Goal: Complete application form

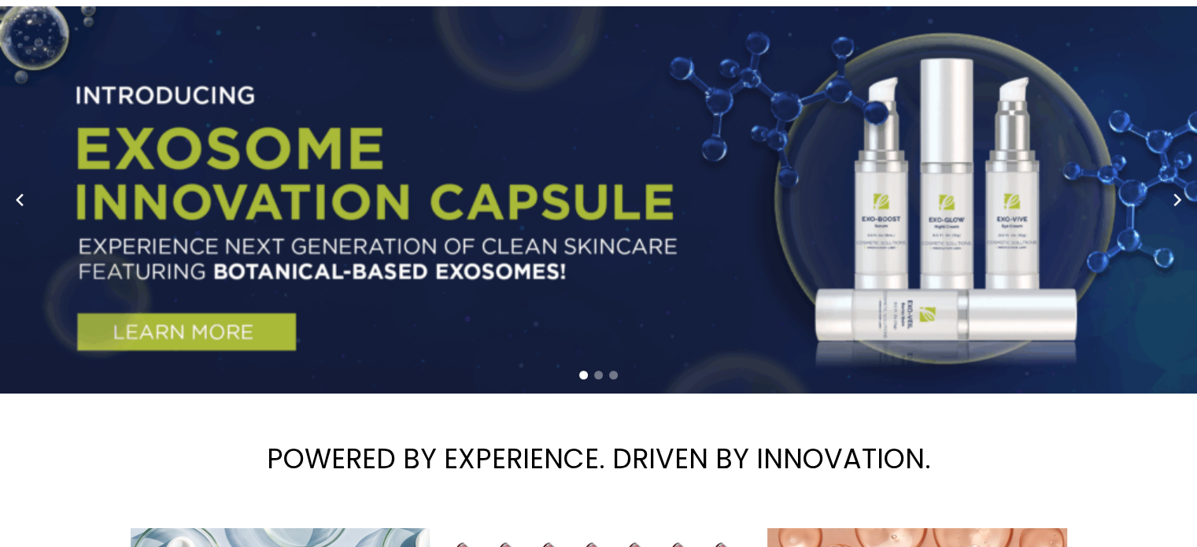
scroll to position [157, 0]
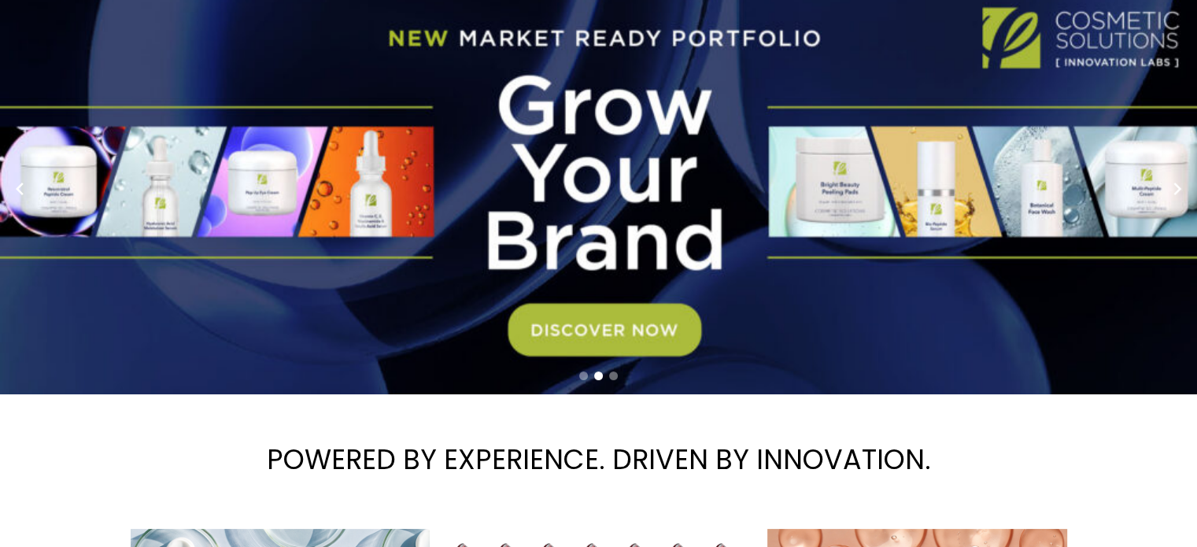
click at [614, 377] on span "Go to slide 3" at bounding box center [613, 376] width 9 height 9
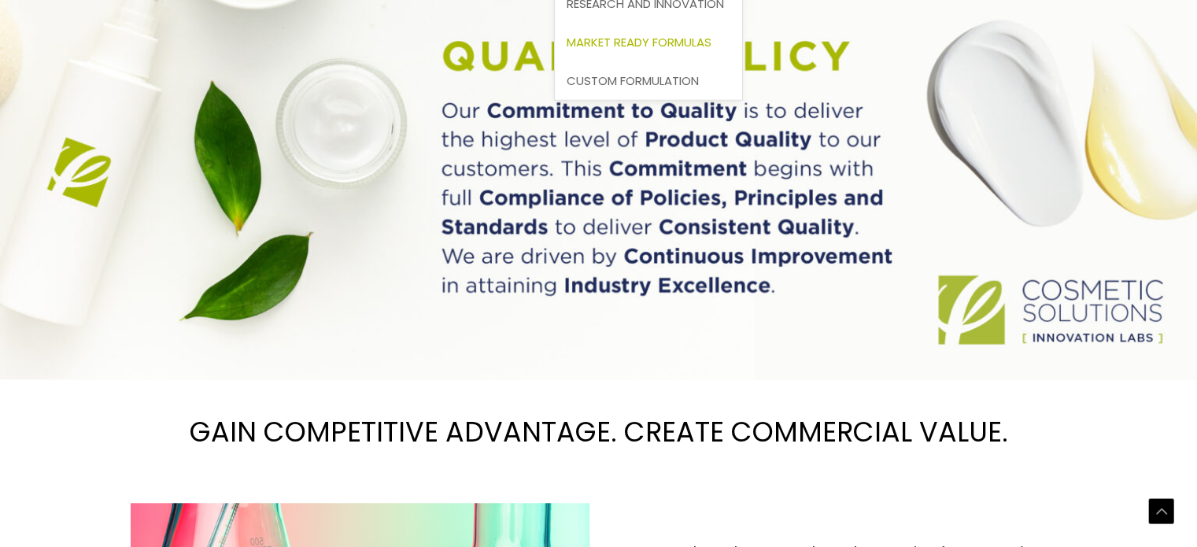
scroll to position [1197, 0]
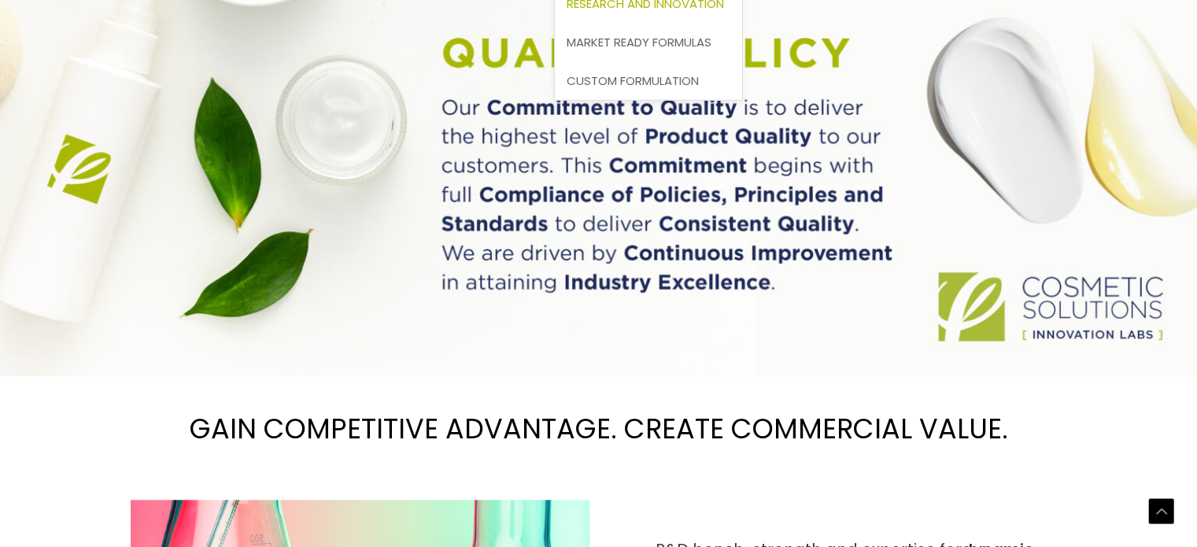
click at [702, 11] on span "Research and Innovation" at bounding box center [645, 3] width 157 height 17
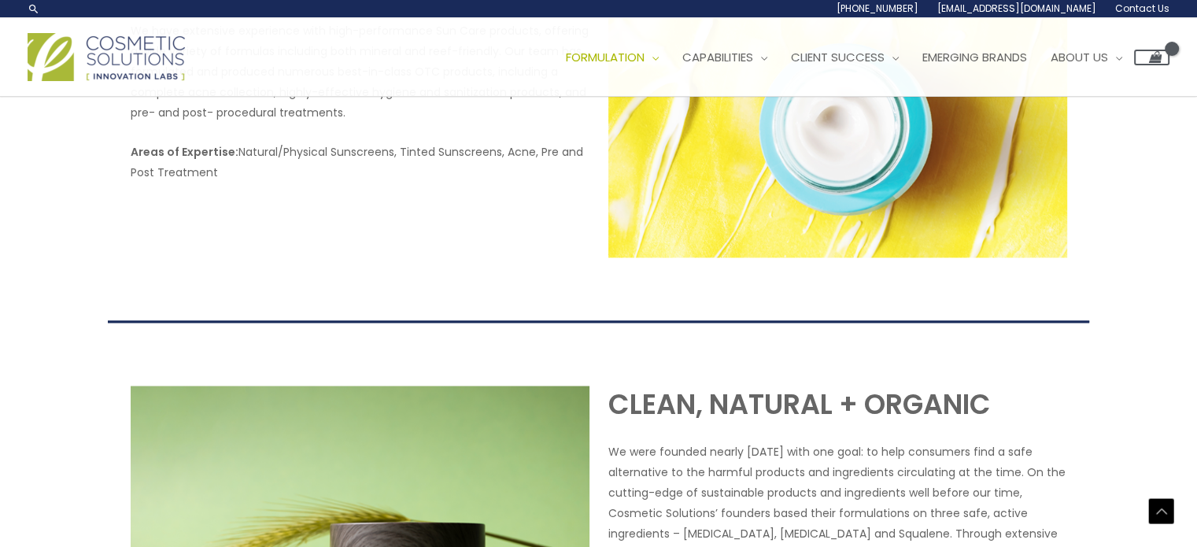
scroll to position [2676, 0]
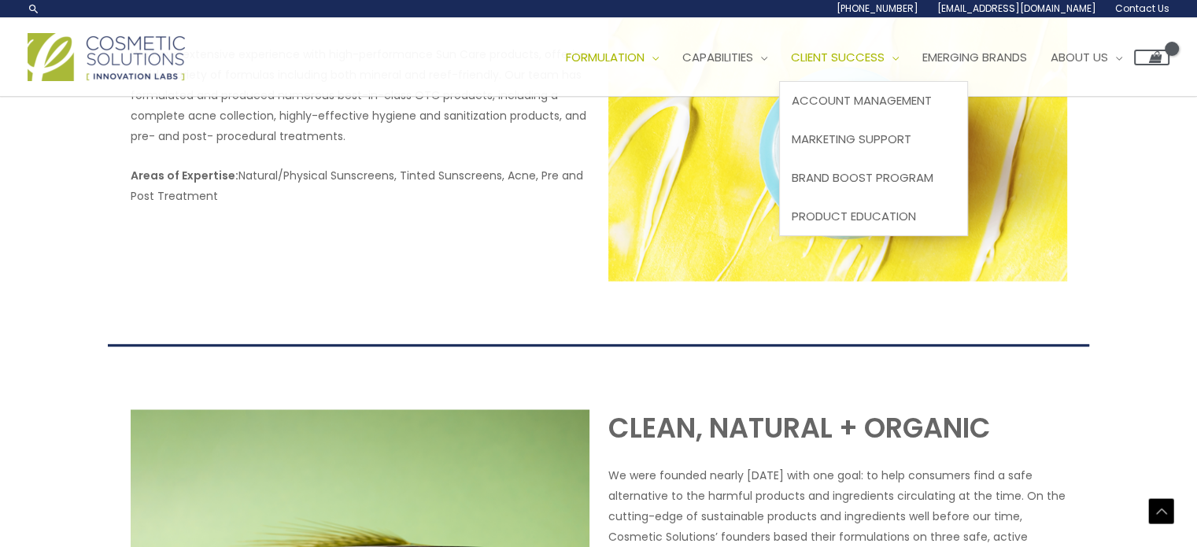
click at [885, 56] on span "Client Success" at bounding box center [838, 57] width 94 height 17
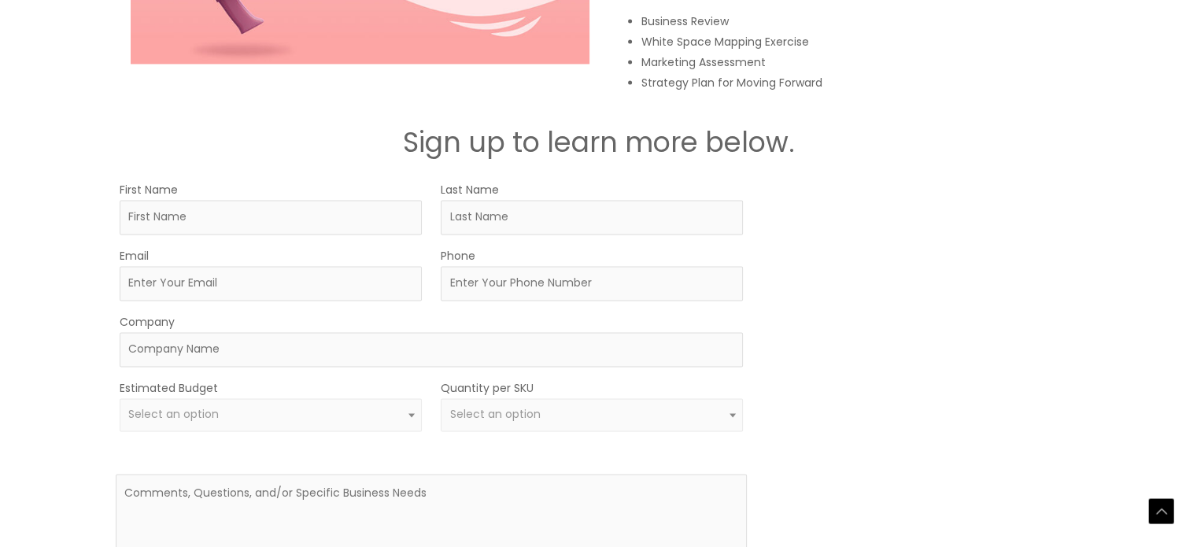
scroll to position [2362, 0]
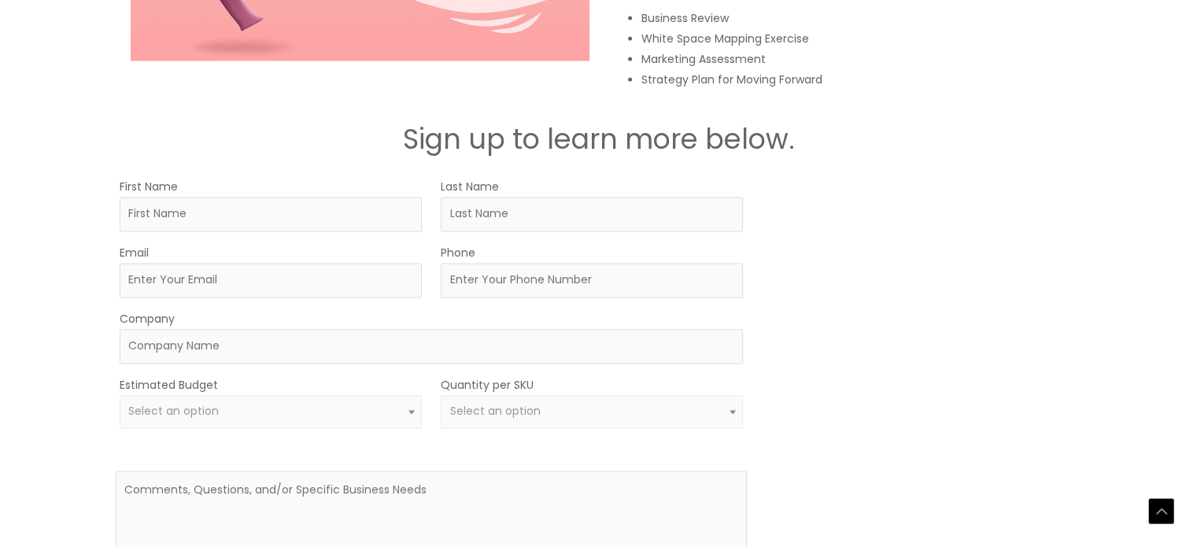
click at [362, 413] on span "Select an option" at bounding box center [270, 411] width 284 height 15
click at [954, 341] on div "MOQ TRIGGER STEP 2 TRIGGER" at bounding box center [924, 405] width 316 height 459
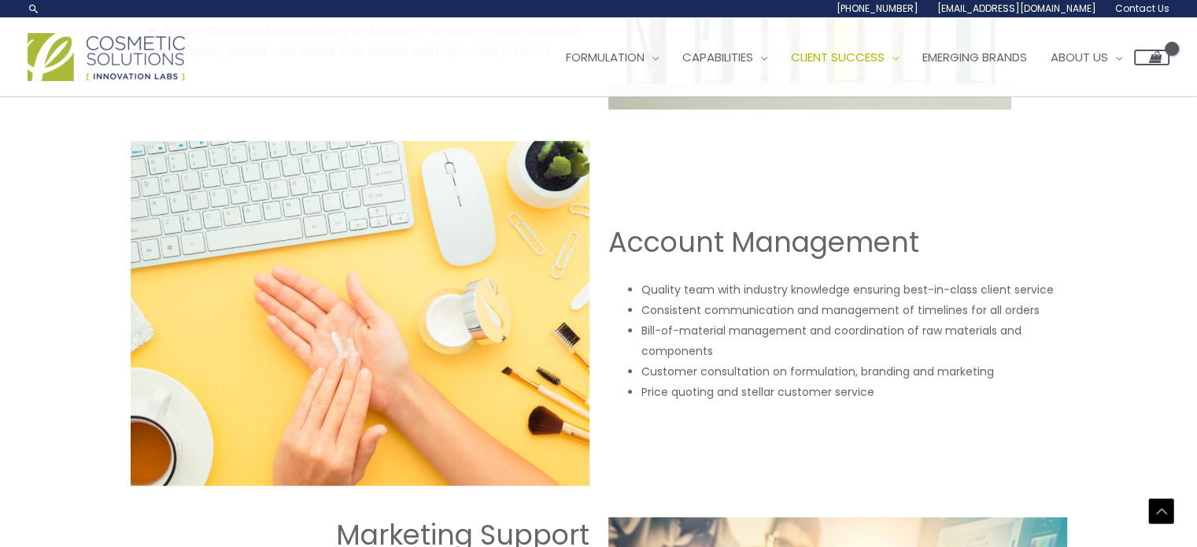
scroll to position [1023, 0]
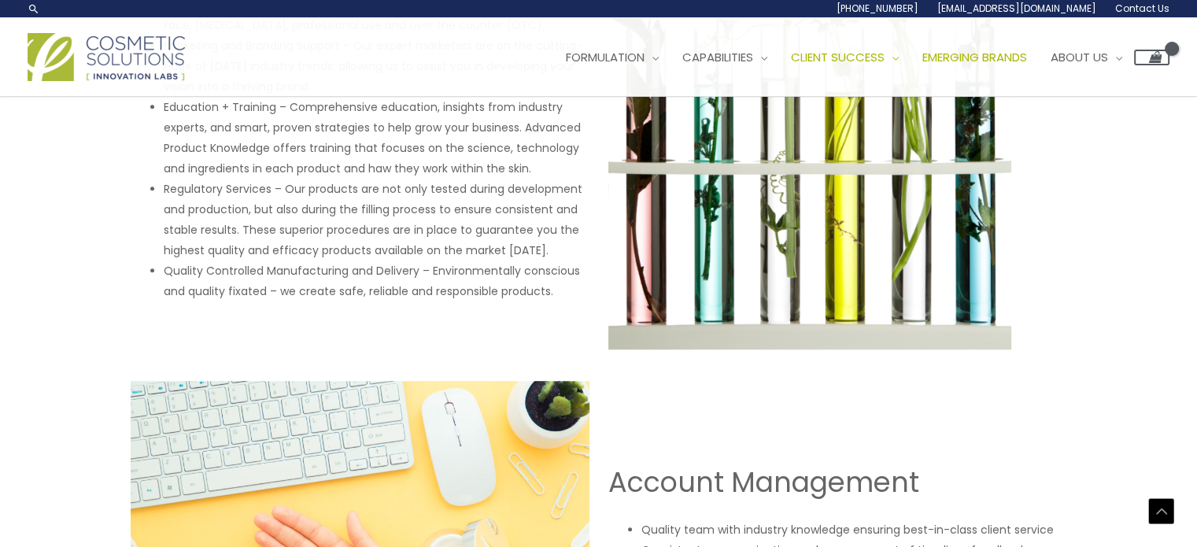
click at [1027, 58] on span "Emerging Brands" at bounding box center [975, 57] width 105 height 17
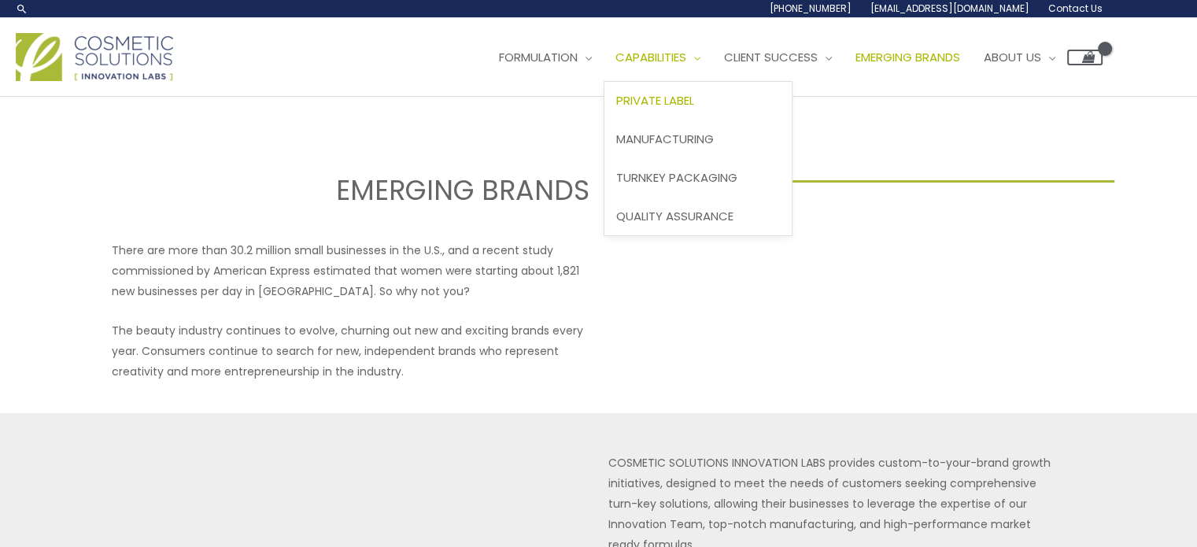
click at [694, 97] on span "Private Label" at bounding box center [655, 100] width 78 height 17
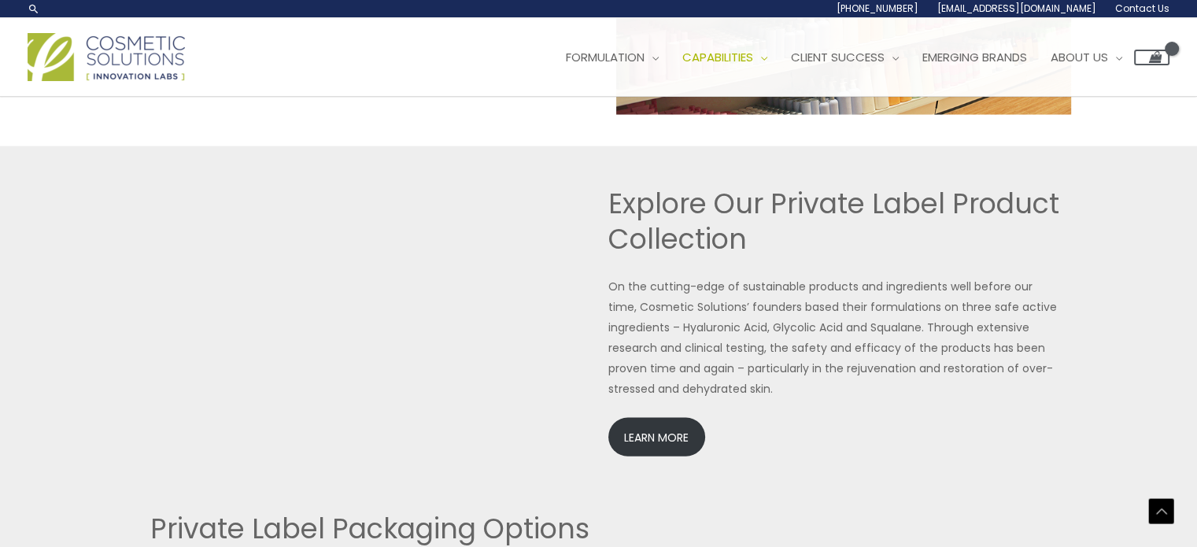
scroll to position [3290, 0]
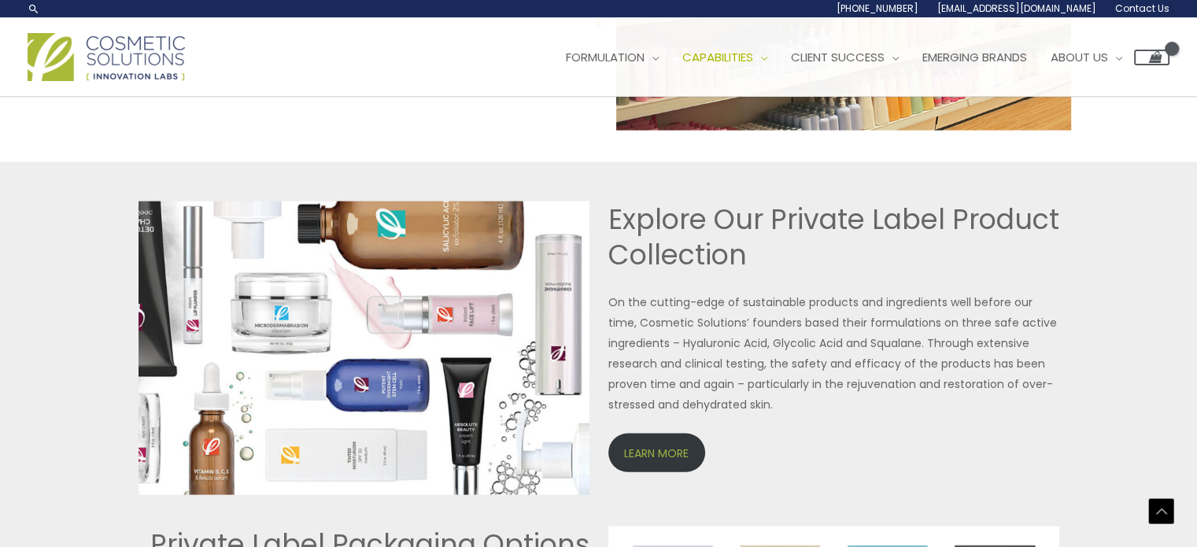
click at [700, 453] on link "LEARN MORE" at bounding box center [656, 453] width 97 height 39
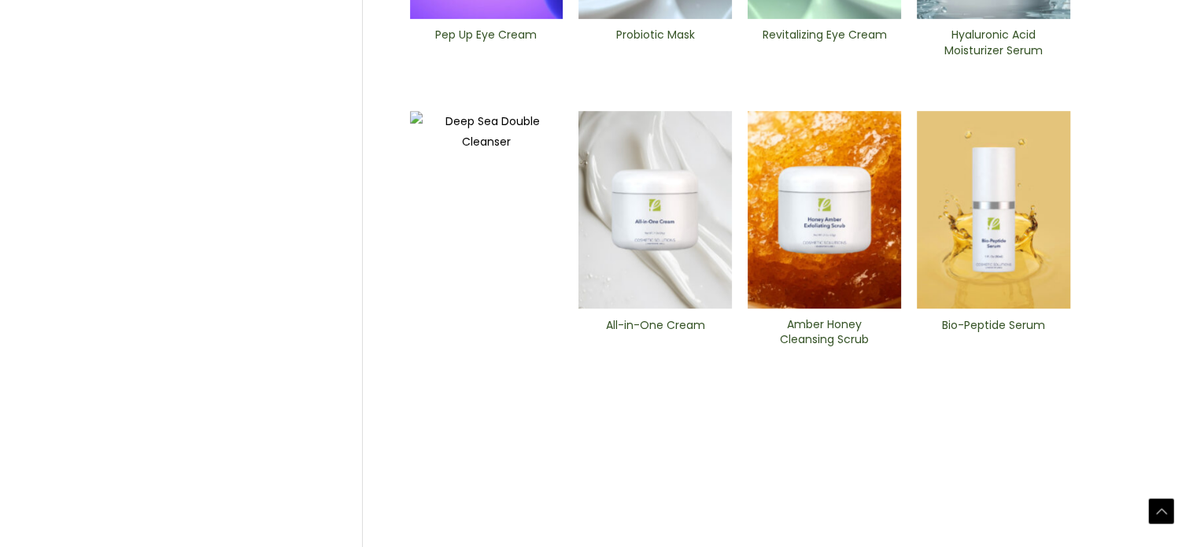
scroll to position [708, 0]
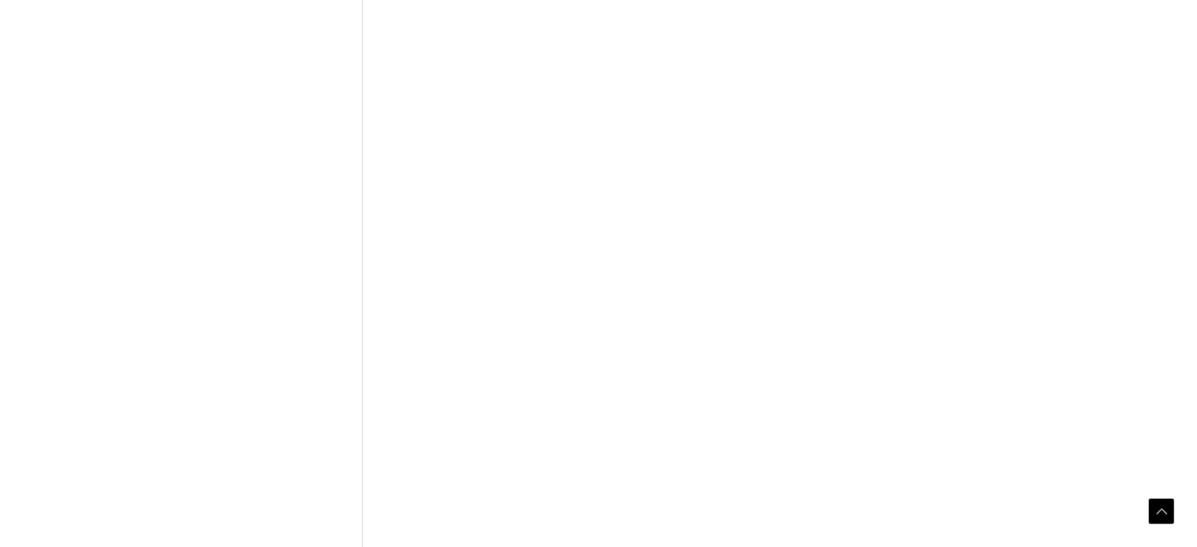
scroll to position [787, 0]
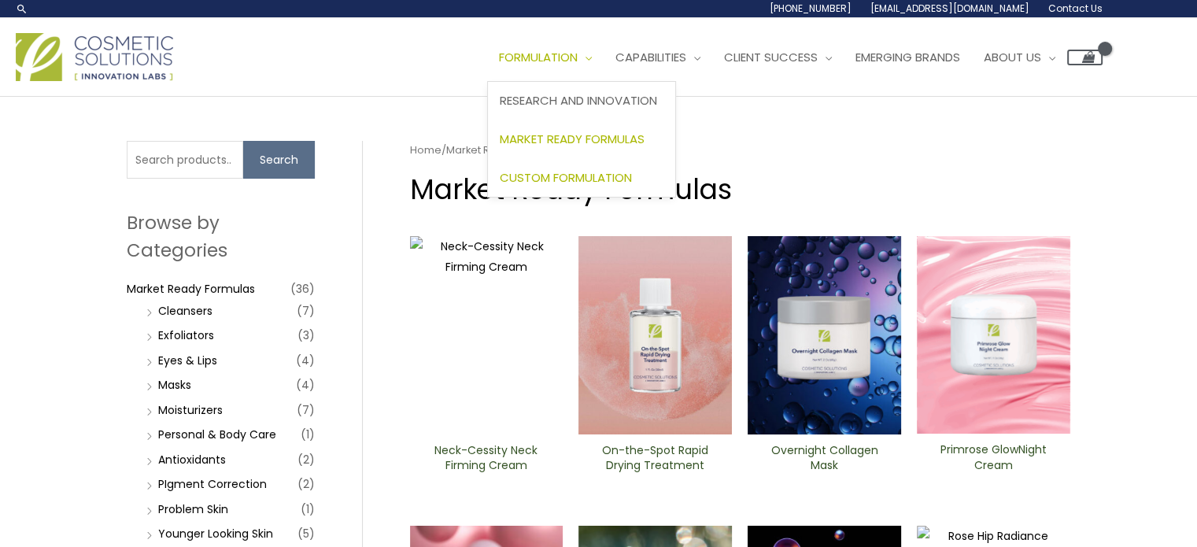
click at [632, 176] on span "Custom Formulation" at bounding box center [566, 177] width 132 height 17
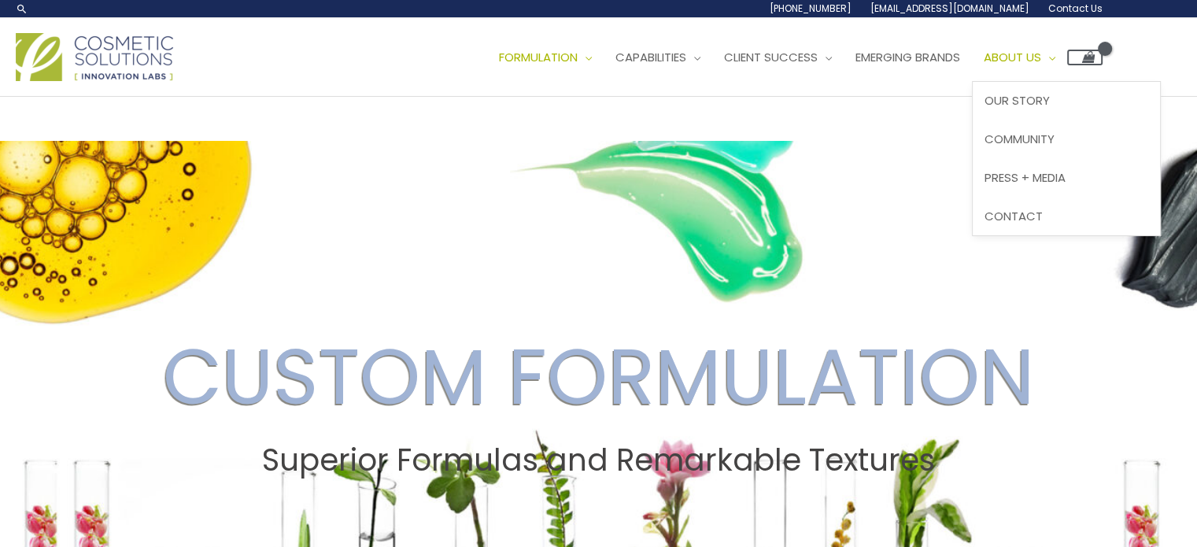
click at [1041, 61] on span "About Us" at bounding box center [1012, 57] width 57 height 17
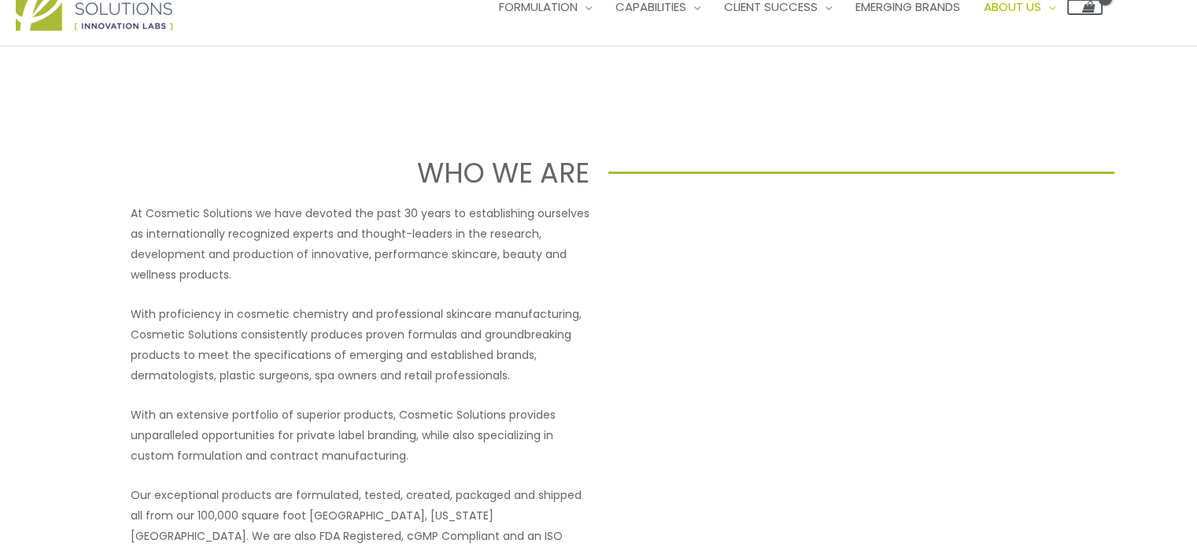
scroll to position [79, 0]
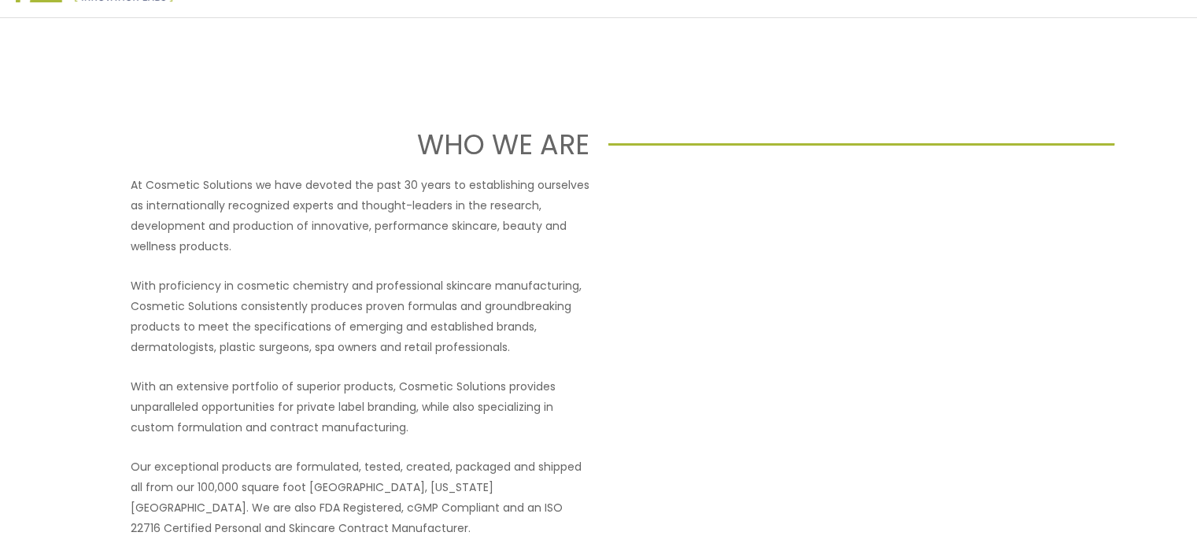
click at [798, 472] on div at bounding box center [837, 357] width 459 height 364
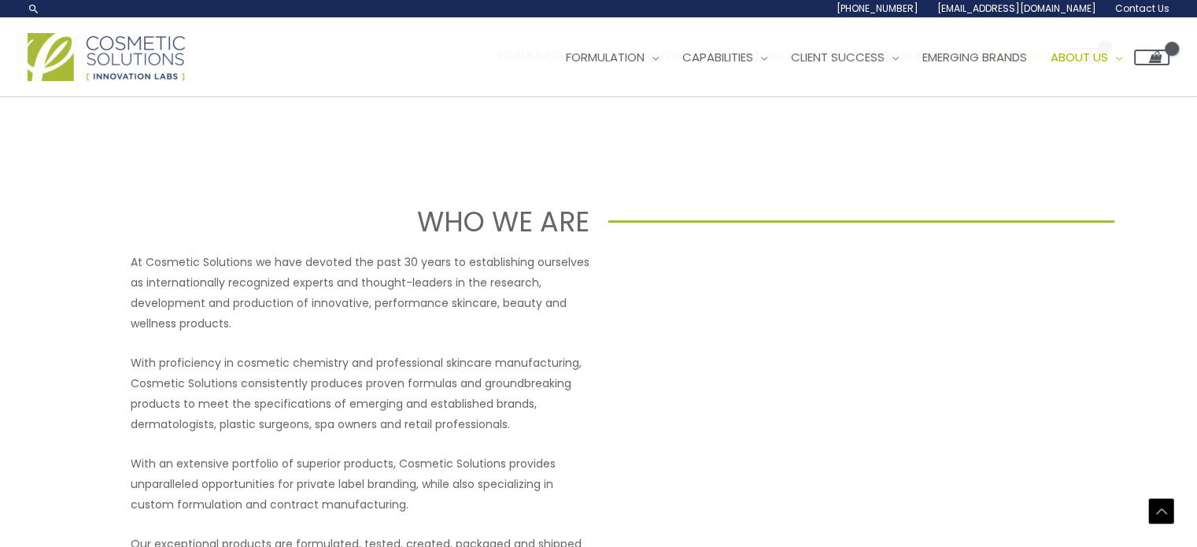
scroll to position [0, 0]
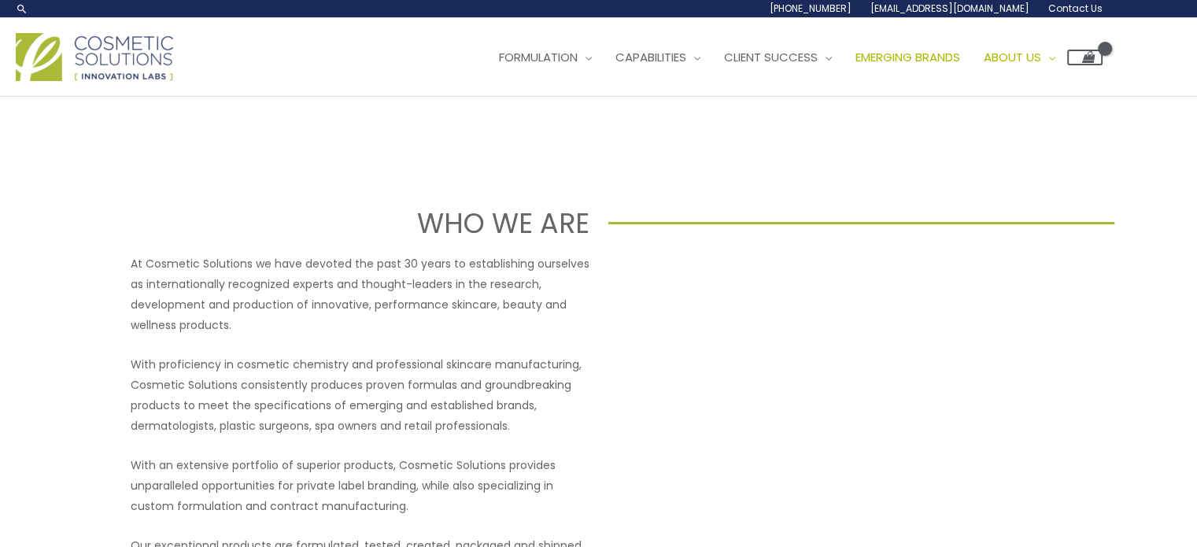
click at [949, 47] on link "Emerging Brands" at bounding box center [908, 57] width 128 height 47
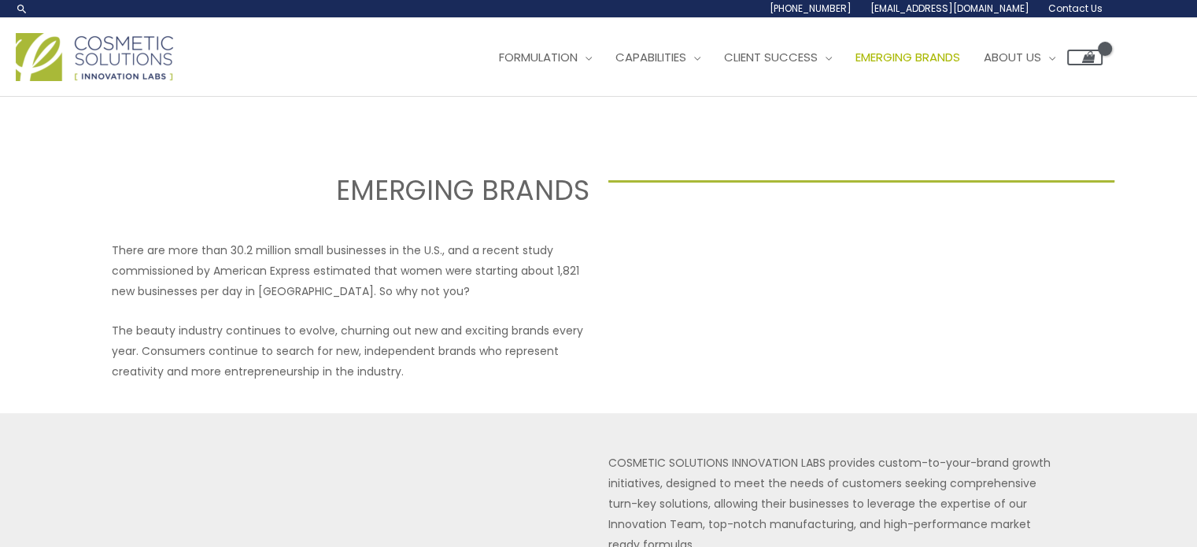
select select
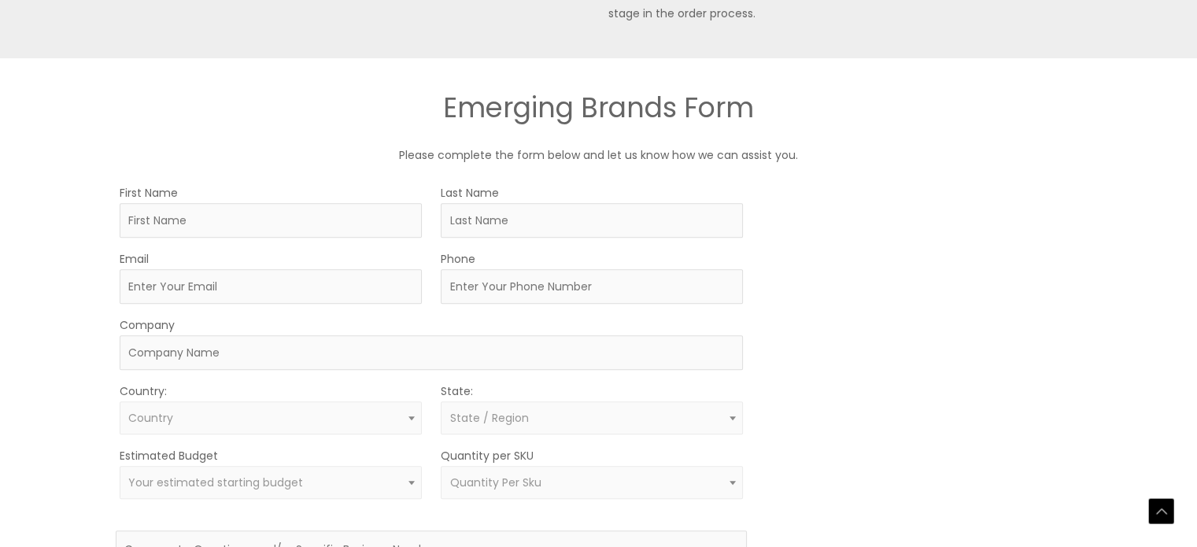
scroll to position [787, 0]
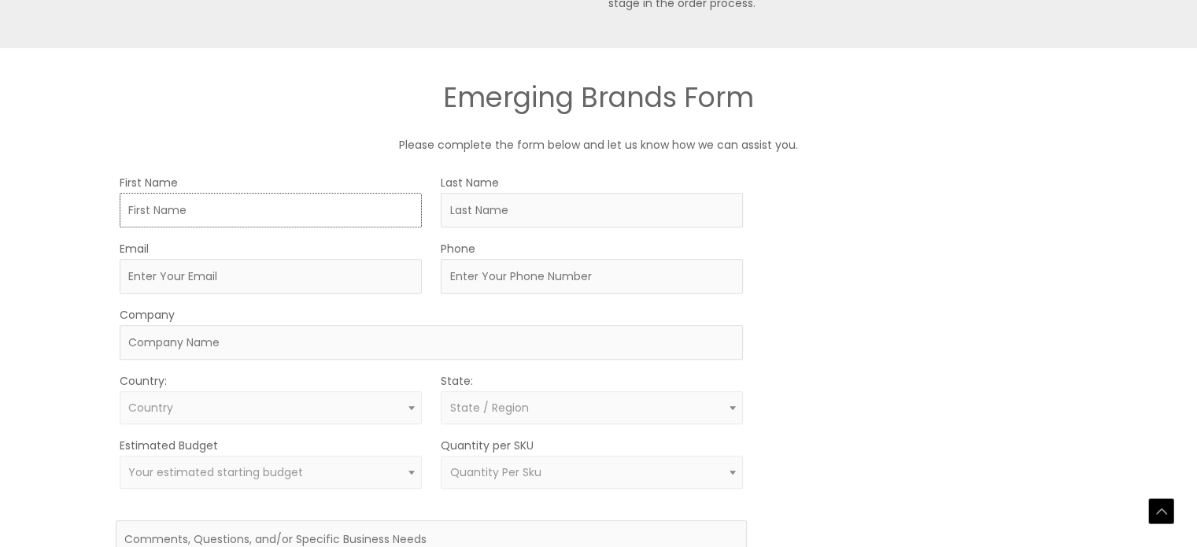
click at [165, 220] on input "First Name" at bounding box center [271, 210] width 302 height 35
click at [197, 214] on input "First Name" at bounding box center [271, 210] width 302 height 35
type input "r"
type input "Rey"
type input "Gutierrez"
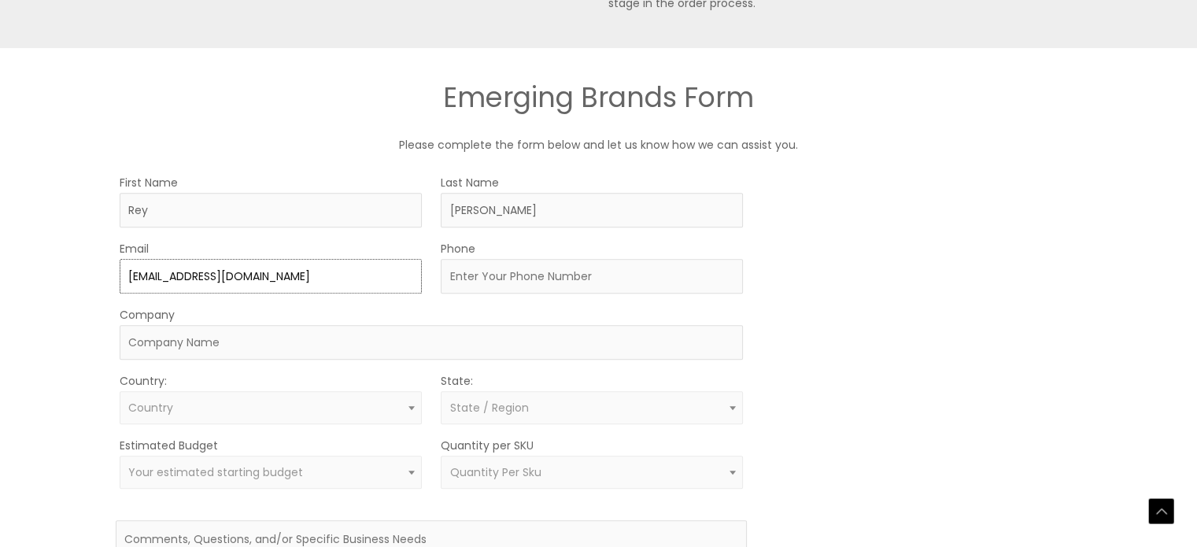
type input "[EMAIL_ADDRESS][DOMAIN_NAME]"
type input "9398652033"
click at [259, 358] on input "Company" at bounding box center [431, 342] width 623 height 35
type input "Gutierrezbrandsllc"
click at [358, 396] on span "Country" at bounding box center [271, 407] width 302 height 33
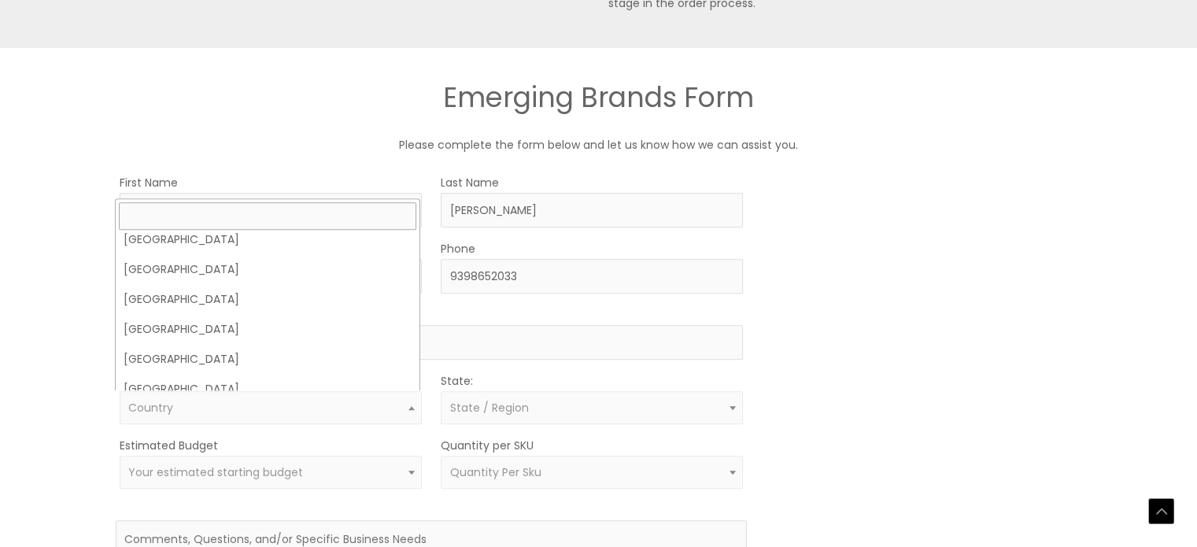
scroll to position [1102, 0]
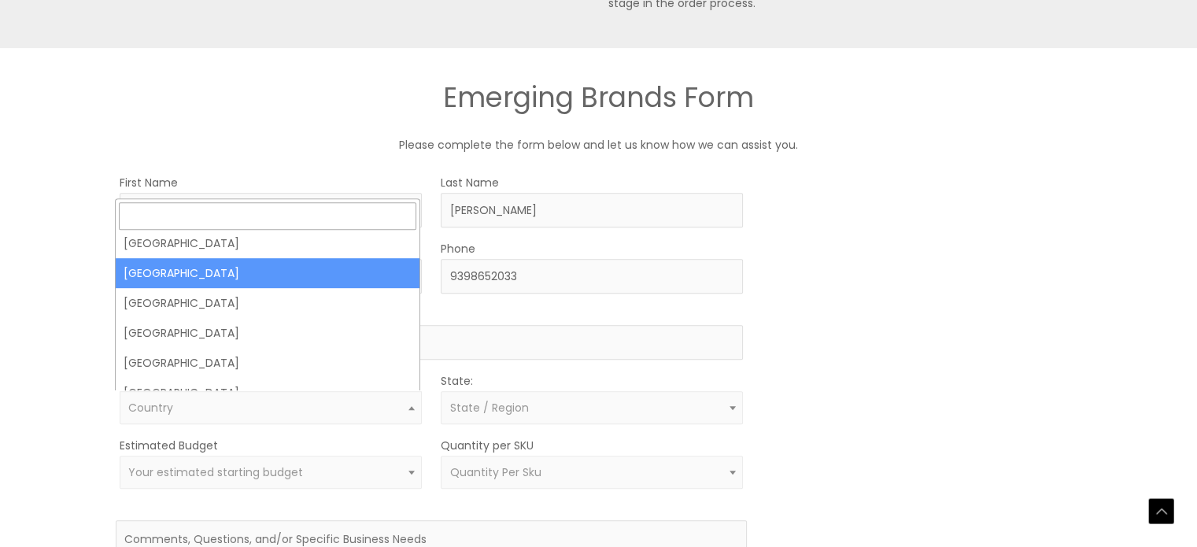
click at [271, 216] on input "text" at bounding box center [268, 216] width 298 height 28
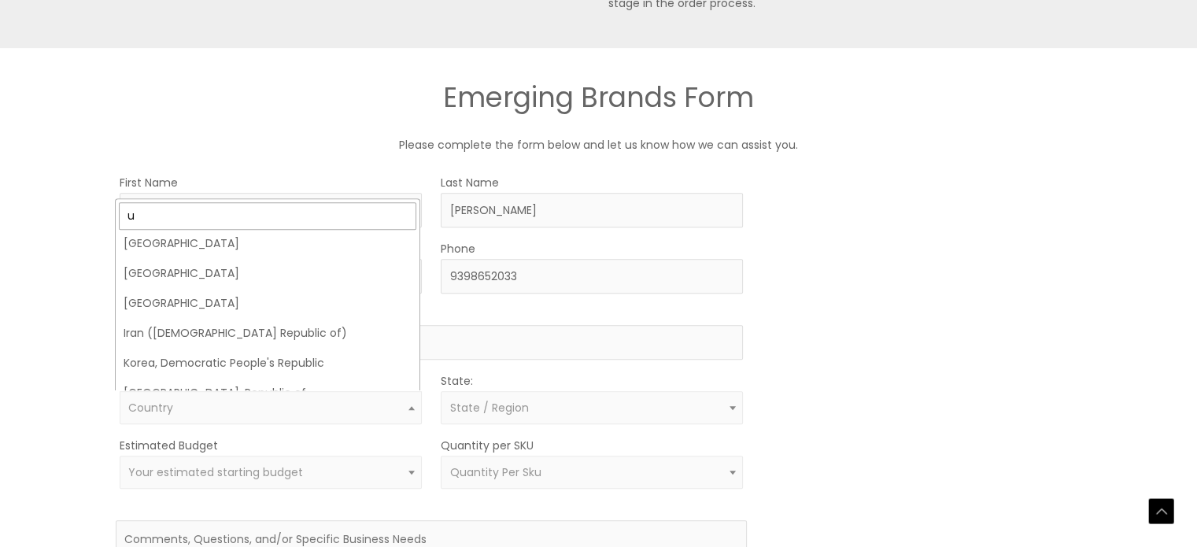
scroll to position [0, 0]
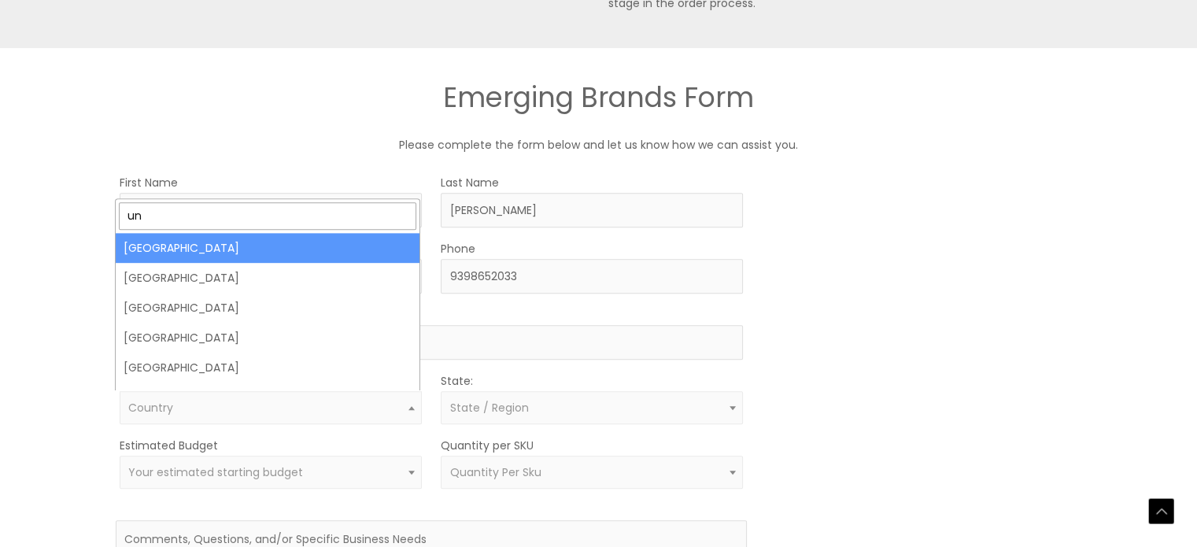
type input "un"
select select "United States"
select select
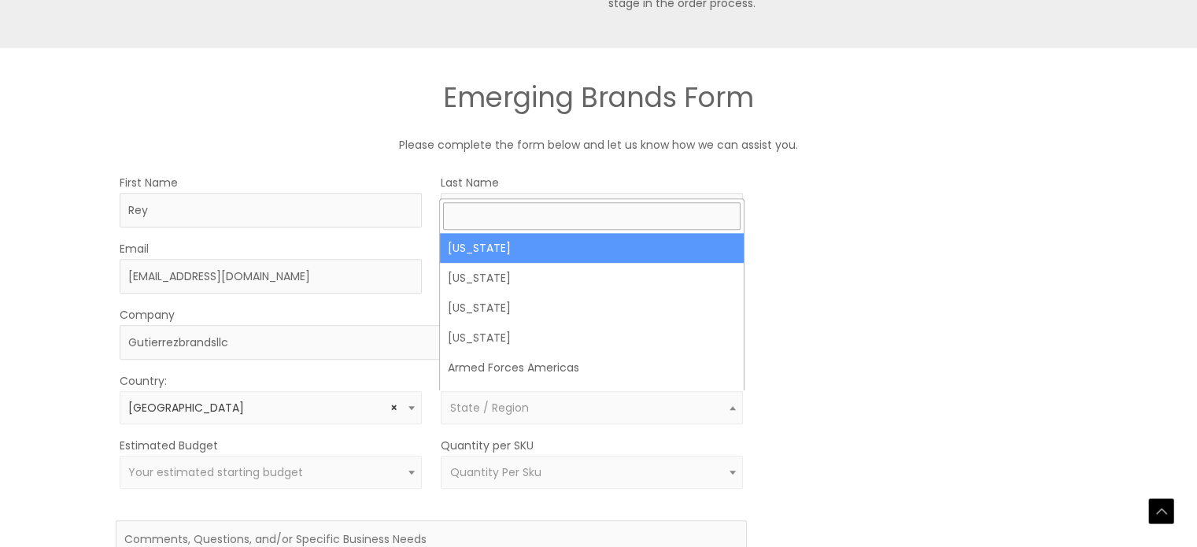
click at [489, 408] on span "State / Region" at bounding box center [488, 408] width 79 height 16
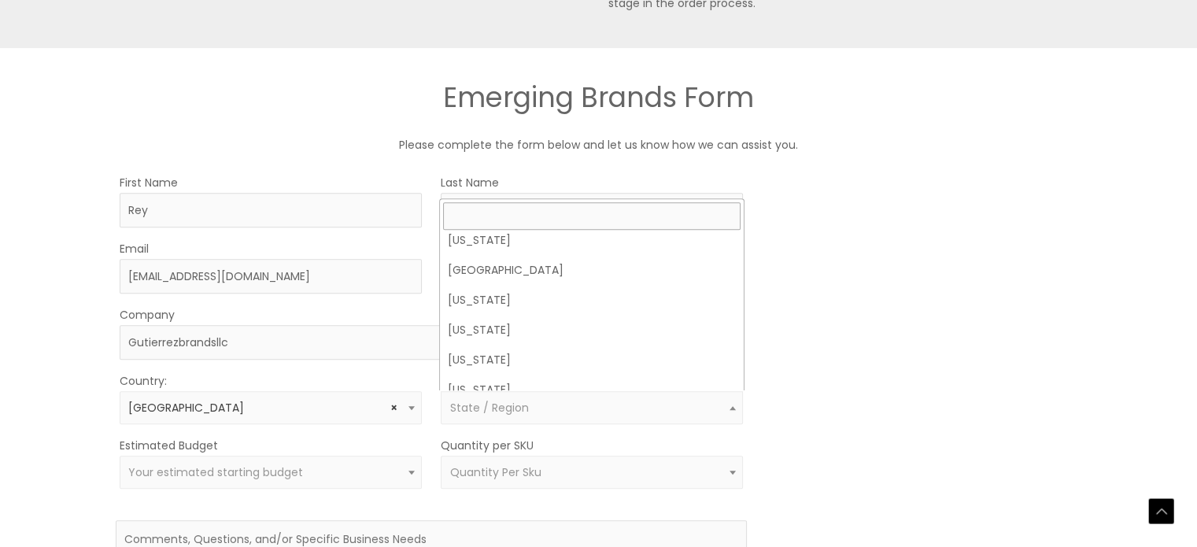
scroll to position [1578, 0]
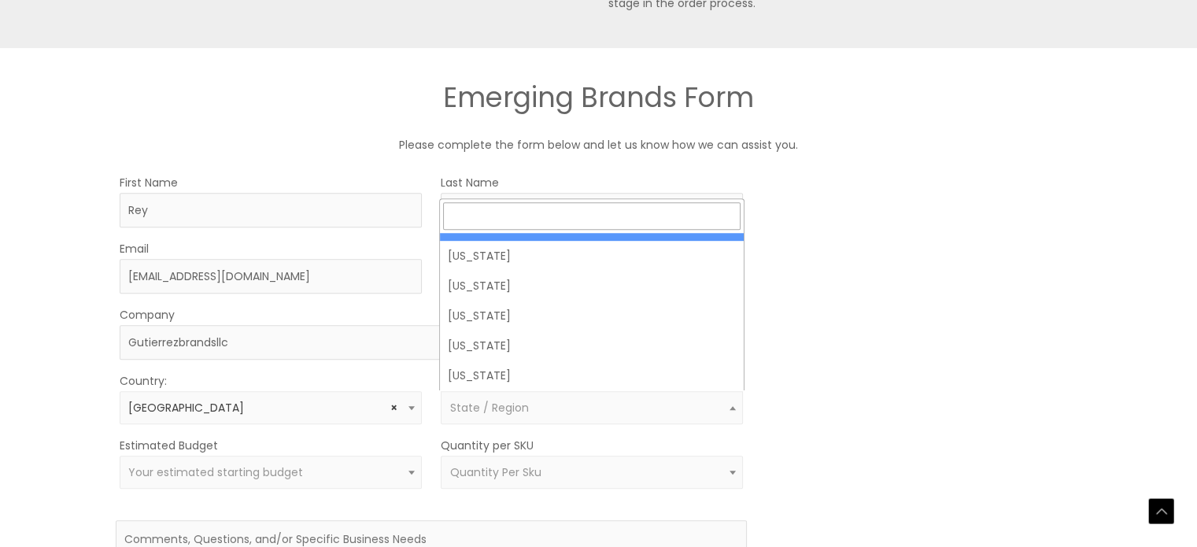
click at [531, 222] on input "text" at bounding box center [592, 216] width 298 height 28
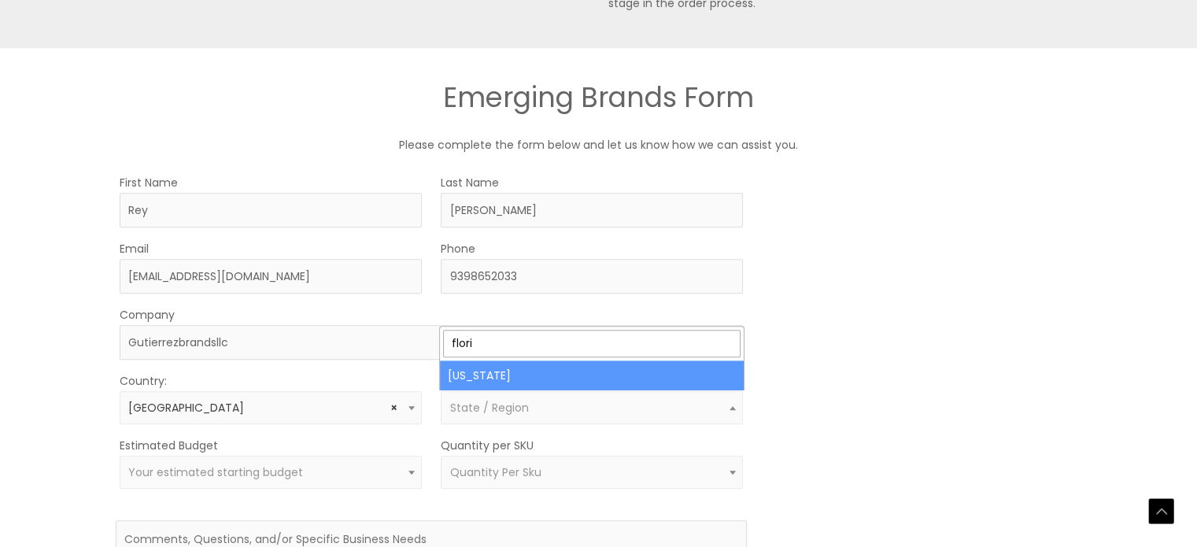
type input "flori"
select select "Florida"
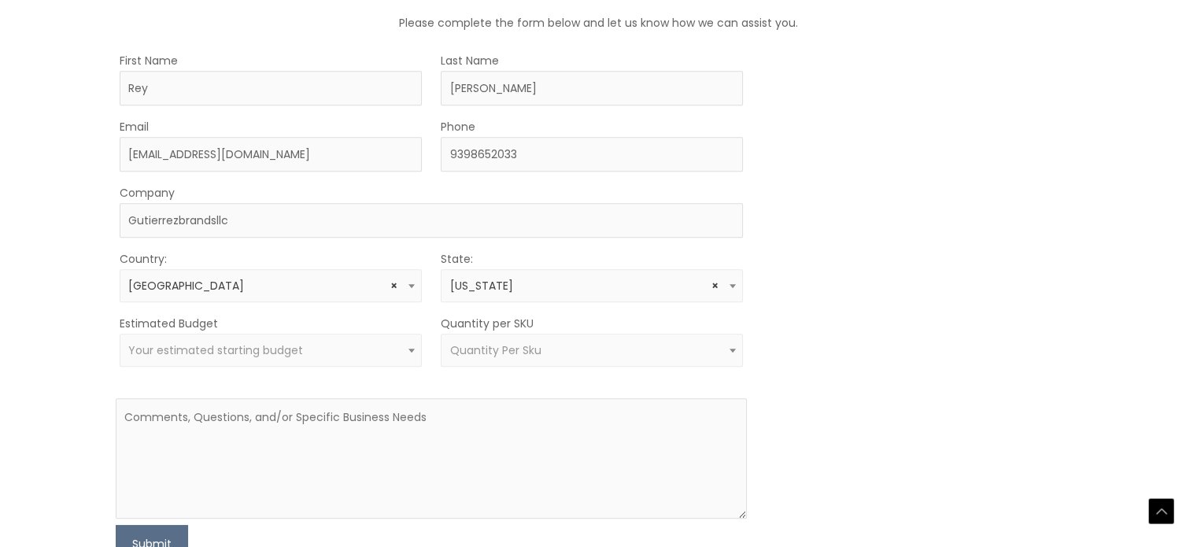
scroll to position [945, 0]
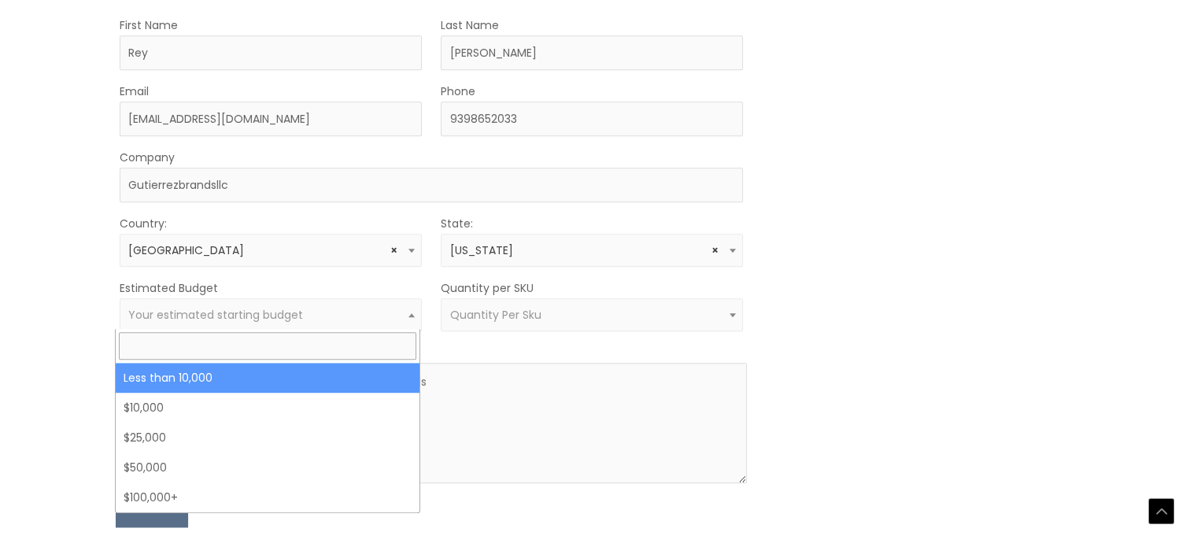
click at [210, 304] on span "Your estimated starting budget" at bounding box center [271, 314] width 302 height 33
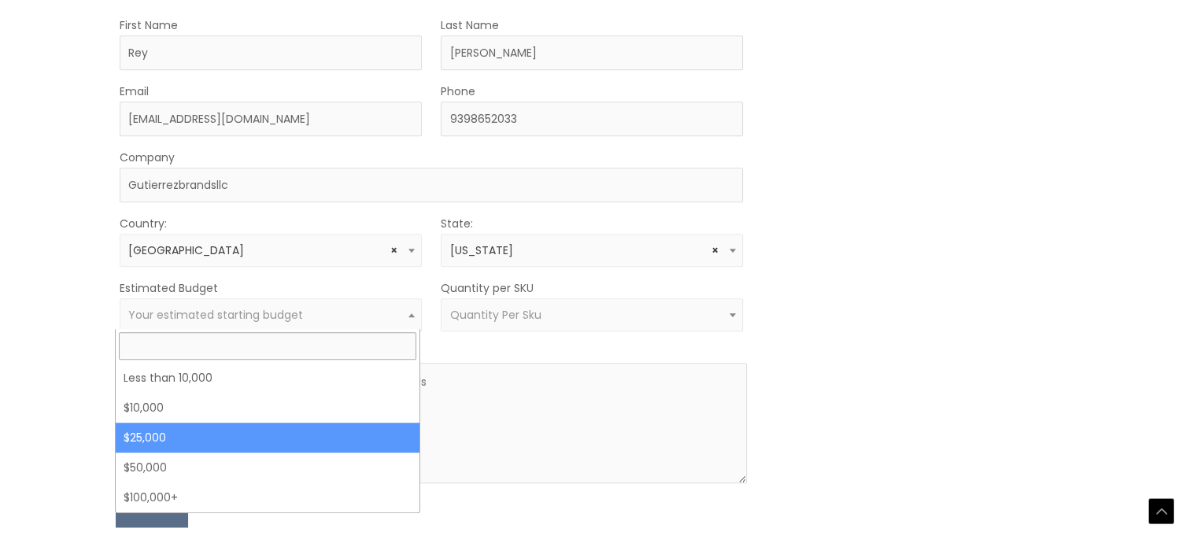
select select "25000"
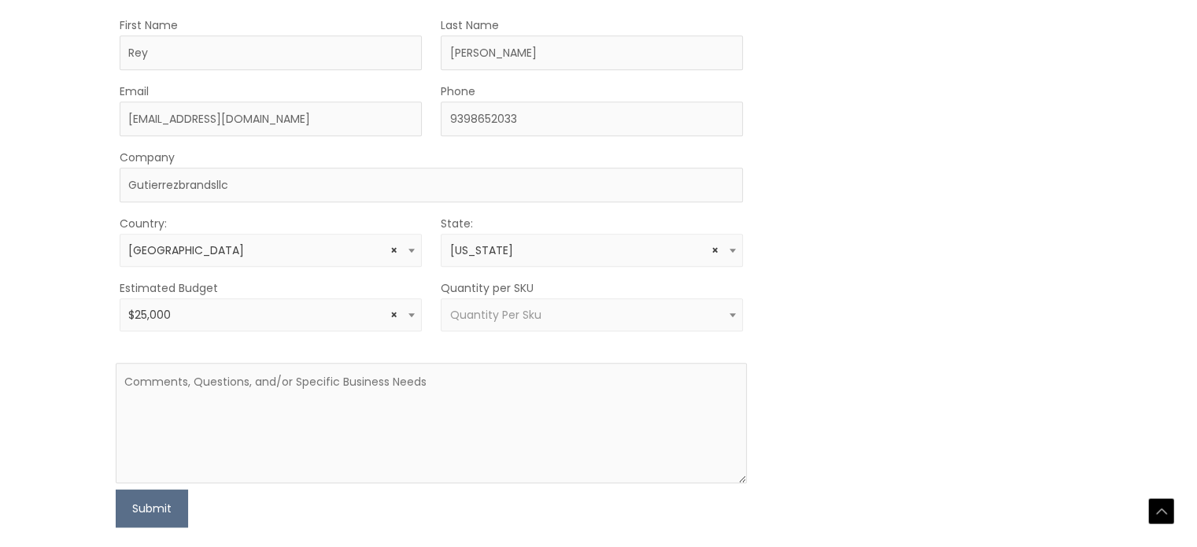
drag, startPoint x: 499, startPoint y: 286, endPoint x: 500, endPoint y: 301, distance: 15.0
click at [500, 292] on label "Quantity per SKU" at bounding box center [487, 288] width 93 height 16
click at [442, 298] on select "less than 500 500 – 1000 1000 – 10,000 10,000 – 100,000 100,000 +" at bounding box center [441, 298] width 1 height 1
click at [500, 301] on span "Quantity Per Sku" at bounding box center [592, 314] width 302 height 33
click at [318, 373] on textarea at bounding box center [431, 423] width 631 height 120
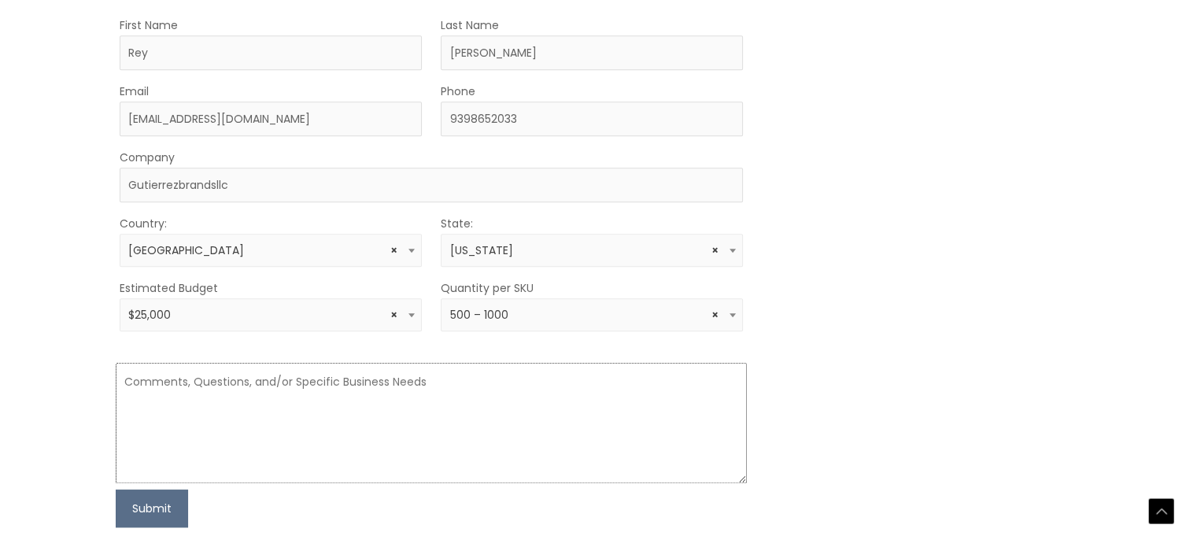
click at [322, 394] on textarea at bounding box center [431, 423] width 631 height 120
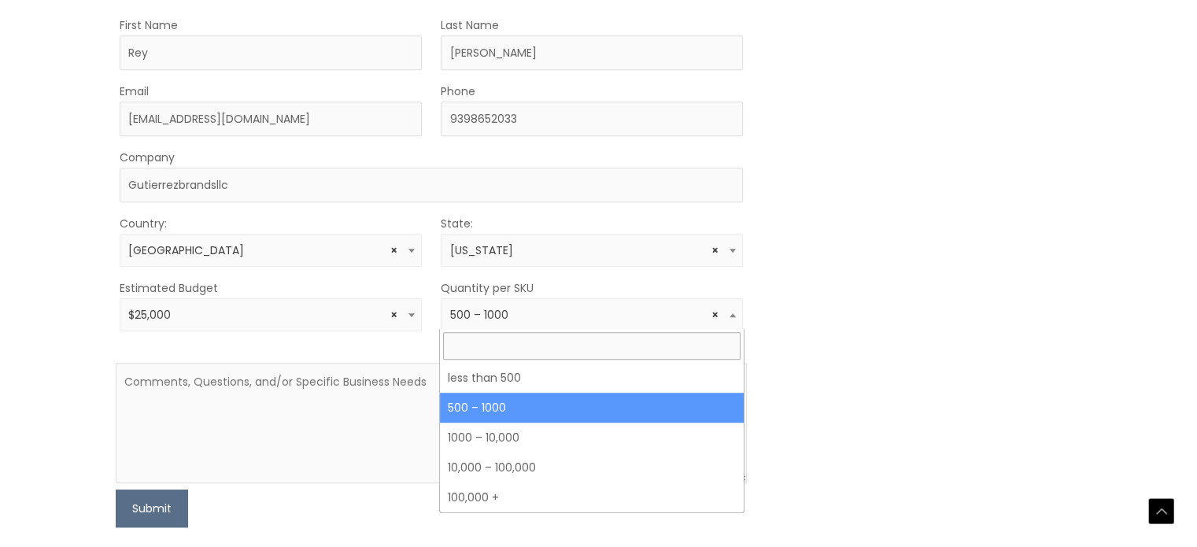
click at [534, 315] on span "× 500 – 1000" at bounding box center [591, 315] width 284 height 15
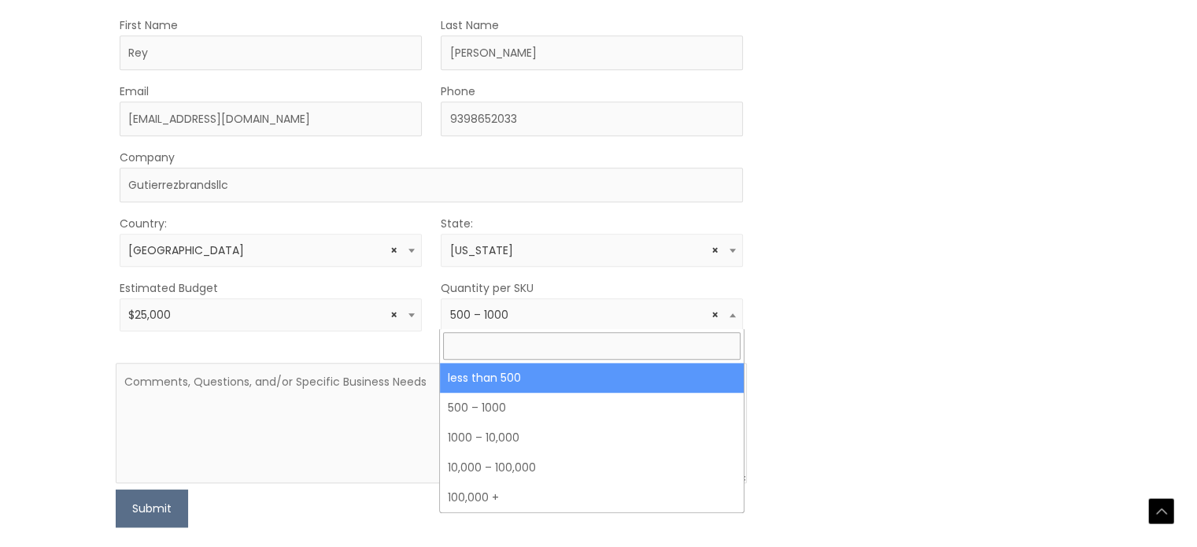
select select "3"
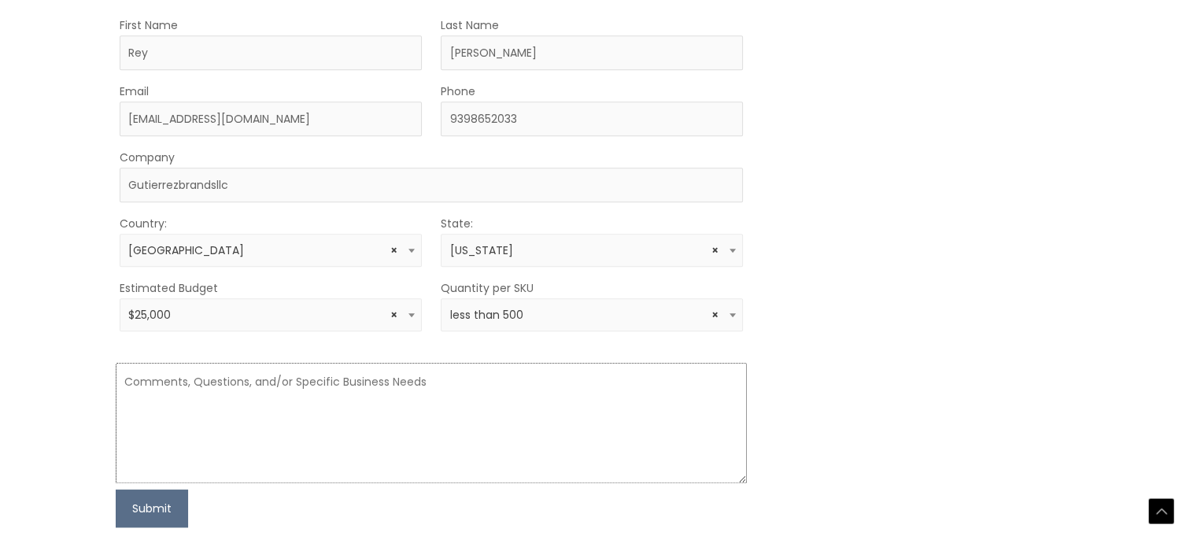
click at [382, 410] on textarea at bounding box center [431, 423] width 631 height 120
click at [313, 386] on textarea at bounding box center [431, 423] width 631 height 120
paste textarea "Hi Cosmetic Solutions Team, My name is Rey Gutiérrez. I’m launching a private l…"
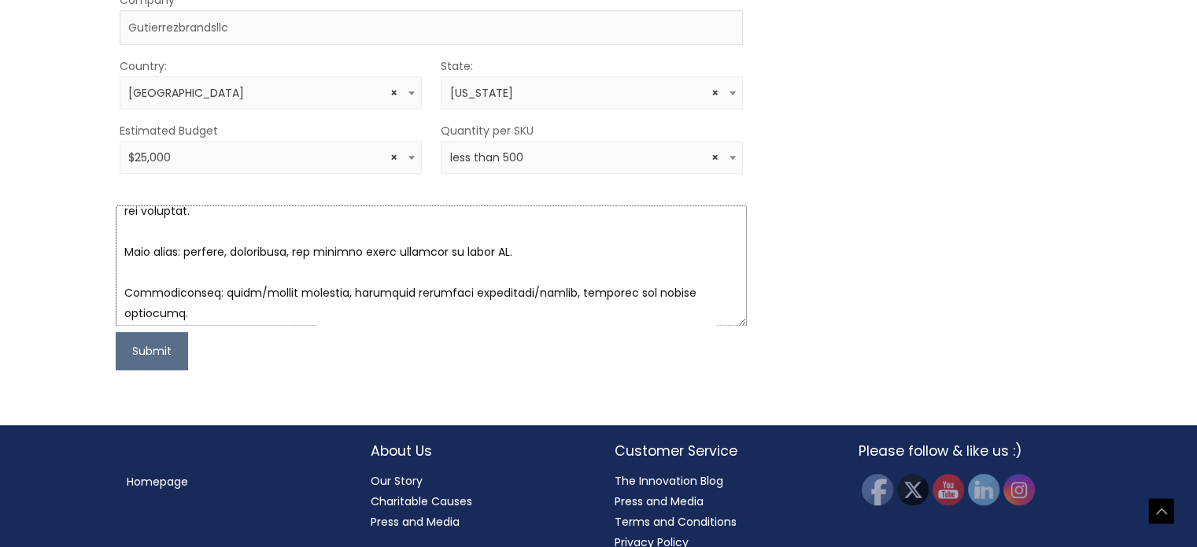
scroll to position [655, 0]
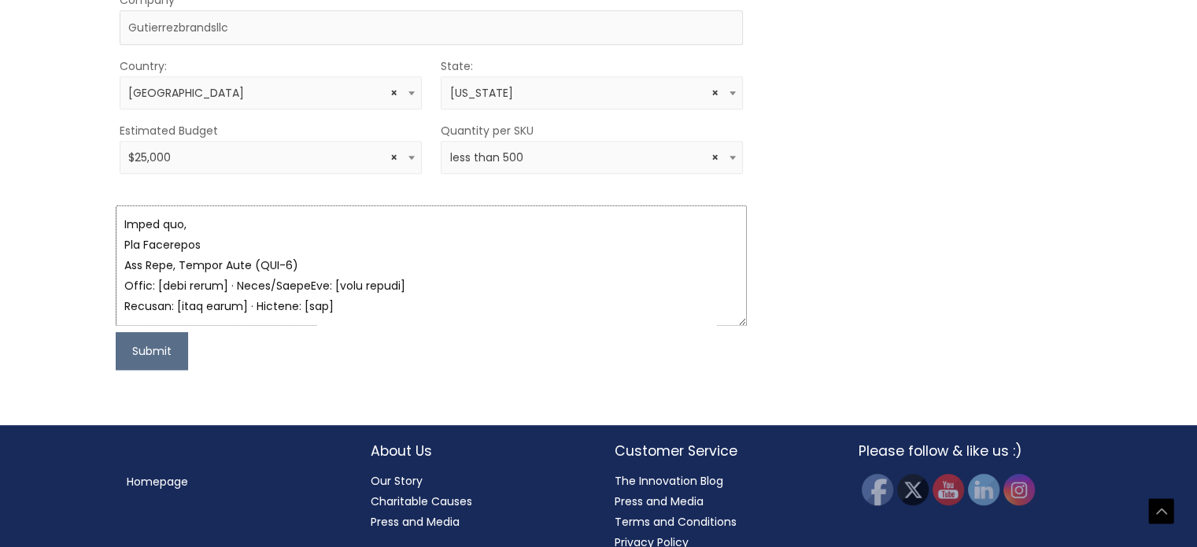
drag, startPoint x: 621, startPoint y: 272, endPoint x: 289, endPoint y: 414, distance: 361.5
click at [408, 292] on textarea at bounding box center [431, 265] width 631 height 120
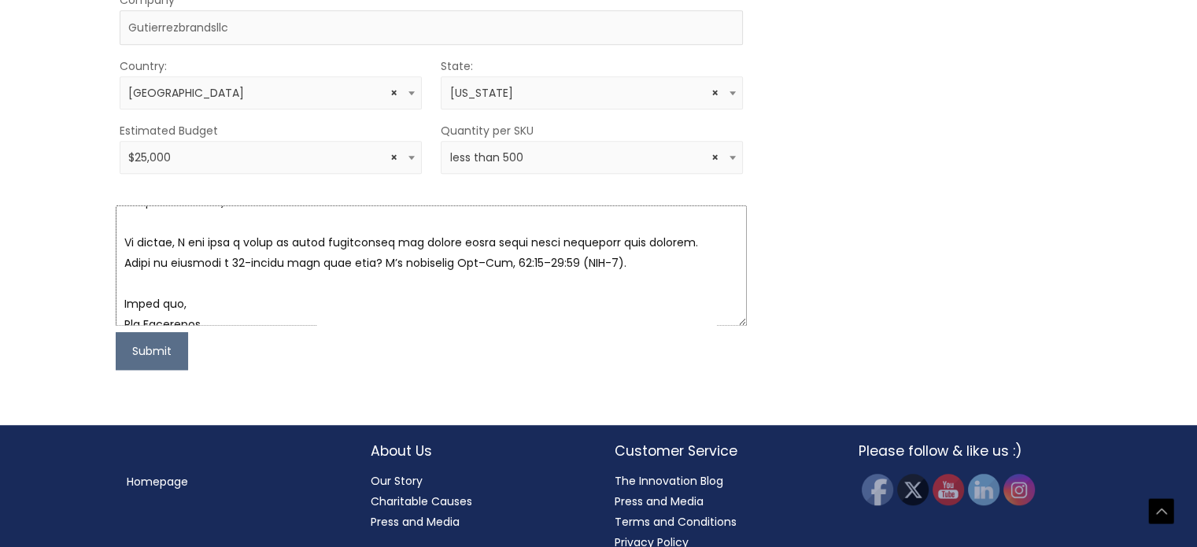
scroll to position [576, 0]
click at [649, 260] on textarea at bounding box center [431, 265] width 631 height 120
click at [607, 263] on textarea at bounding box center [431, 265] width 631 height 120
click at [608, 263] on textarea at bounding box center [431, 265] width 631 height 120
click at [615, 262] on textarea at bounding box center [431, 265] width 631 height 120
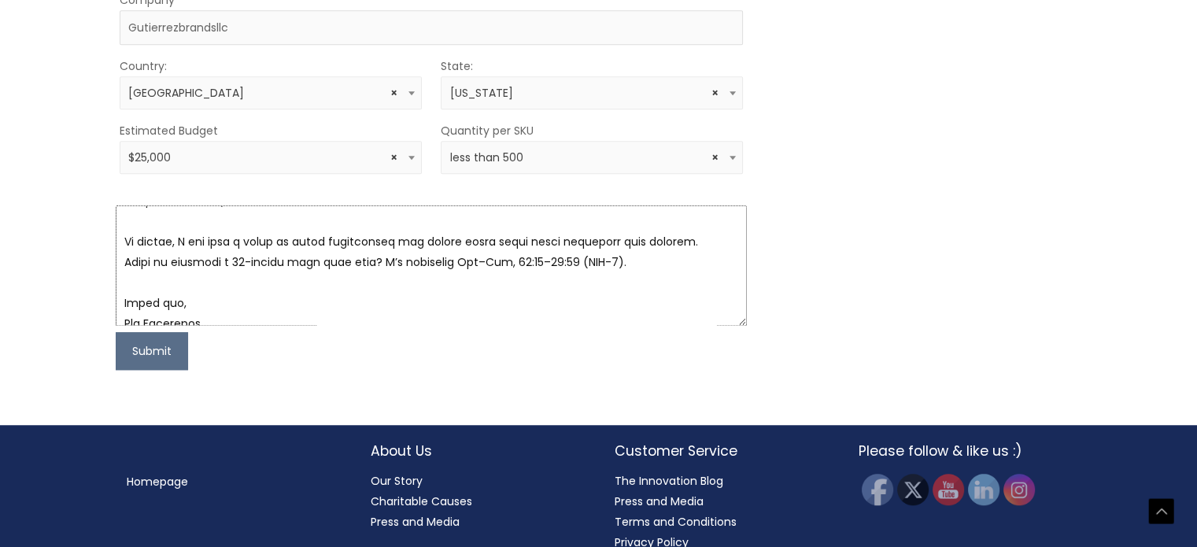
drag, startPoint x: 615, startPoint y: 262, endPoint x: 124, endPoint y: 265, distance: 491.2
click at [124, 265] on textarea at bounding box center [431, 265] width 631 height 120
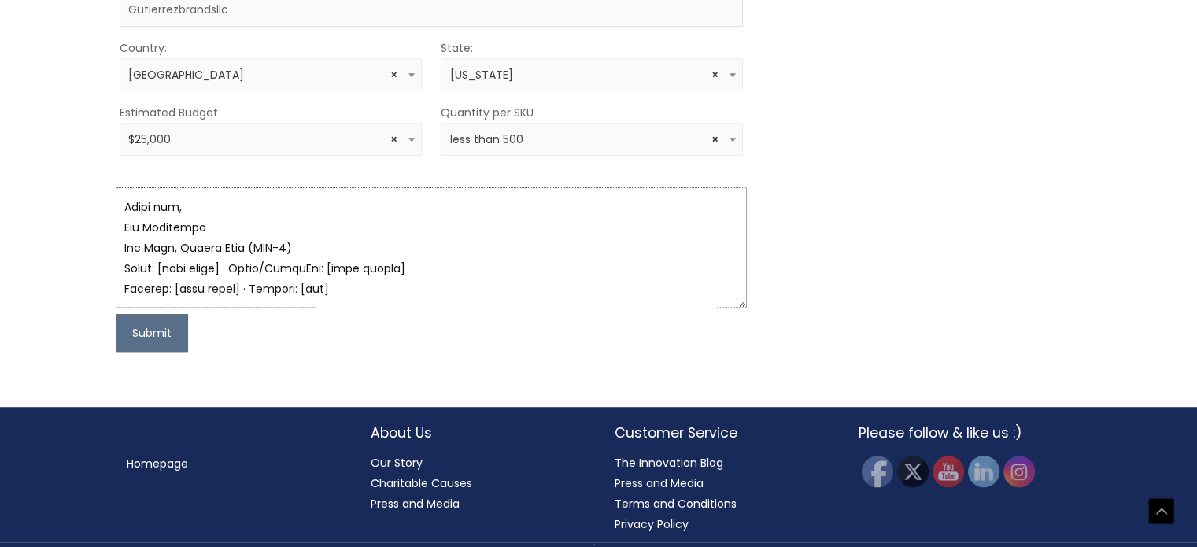
scroll to position [1121, 0]
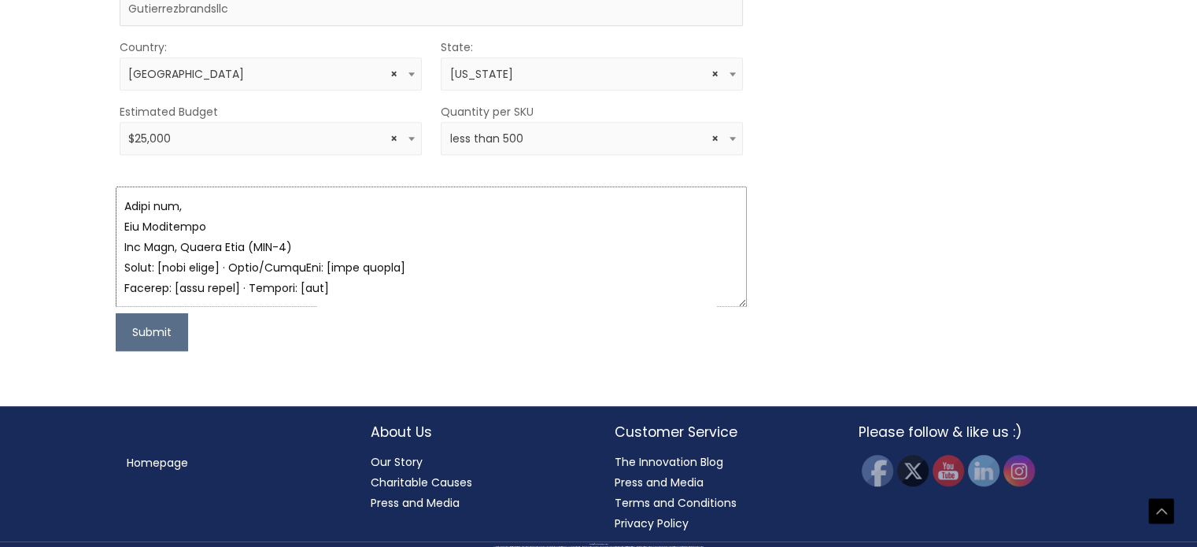
drag, startPoint x: 240, startPoint y: 247, endPoint x: 295, endPoint y: 245, distance: 55.2
click at [295, 245] on textarea at bounding box center [431, 247] width 631 height 120
drag, startPoint x: 248, startPoint y: 249, endPoint x: 122, endPoint y: 251, distance: 126.0
click at [122, 251] on textarea at bounding box center [431, 247] width 631 height 120
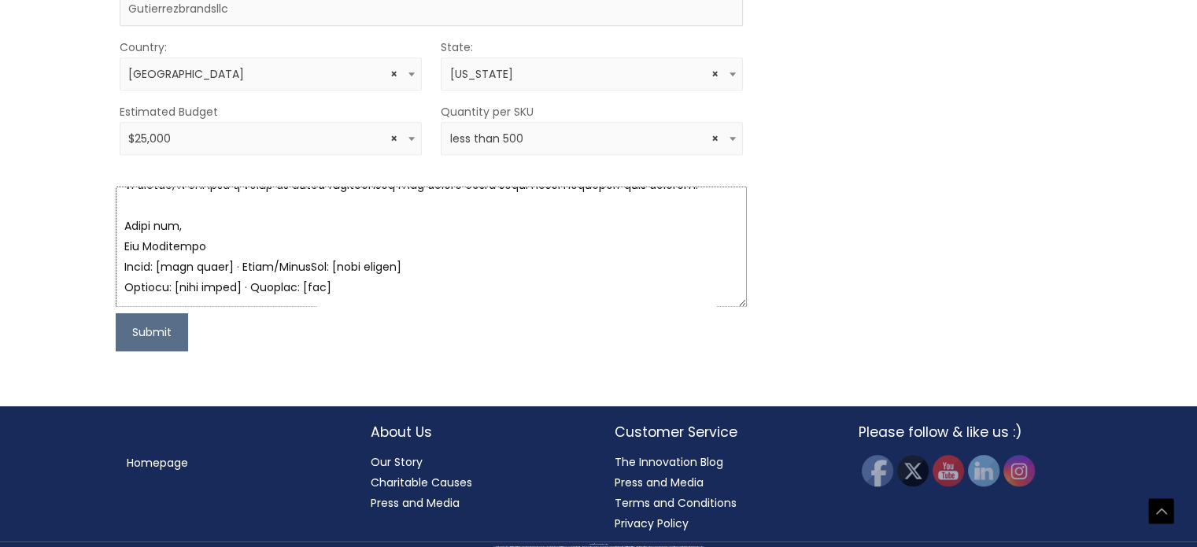
scroll to position [614, 0]
drag, startPoint x: 152, startPoint y: 268, endPoint x: 224, endPoint y: 272, distance: 71.7
click at [224, 272] on textarea at bounding box center [431, 247] width 631 height 120
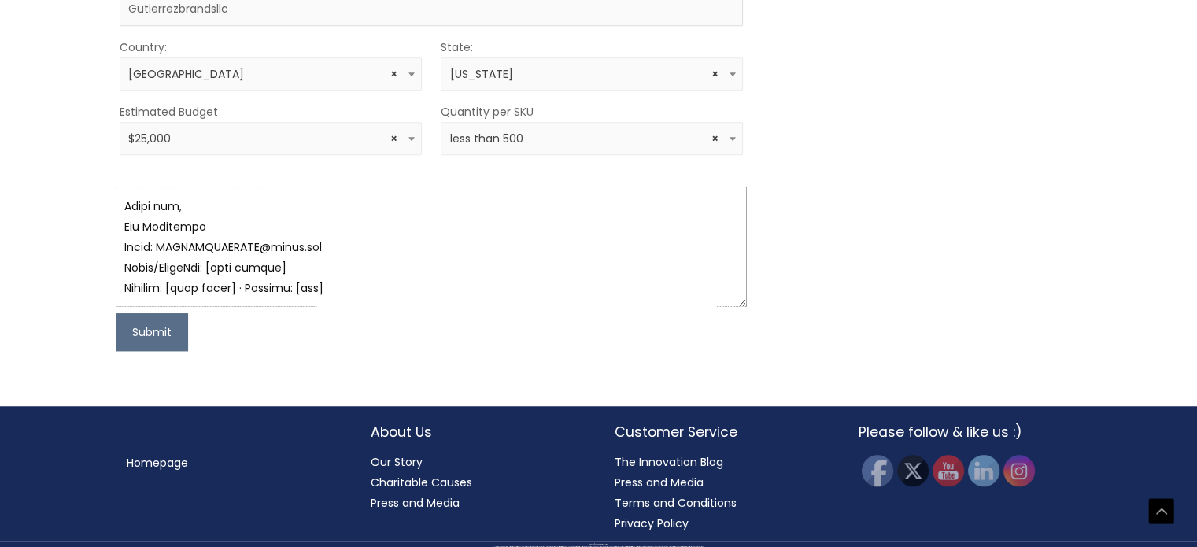
drag, startPoint x: 227, startPoint y: 269, endPoint x: 318, endPoint y: 266, distance: 91.4
click at [318, 266] on textarea at bounding box center [431, 247] width 631 height 120
drag, startPoint x: 179, startPoint y: 284, endPoint x: 343, endPoint y: 288, distance: 164.6
click at [343, 288] on textarea at bounding box center [431, 247] width 631 height 120
type textarea "Hi Cosmetic Solutions Team, My name is Rey Gutiérrez. I’m launching a private l…"
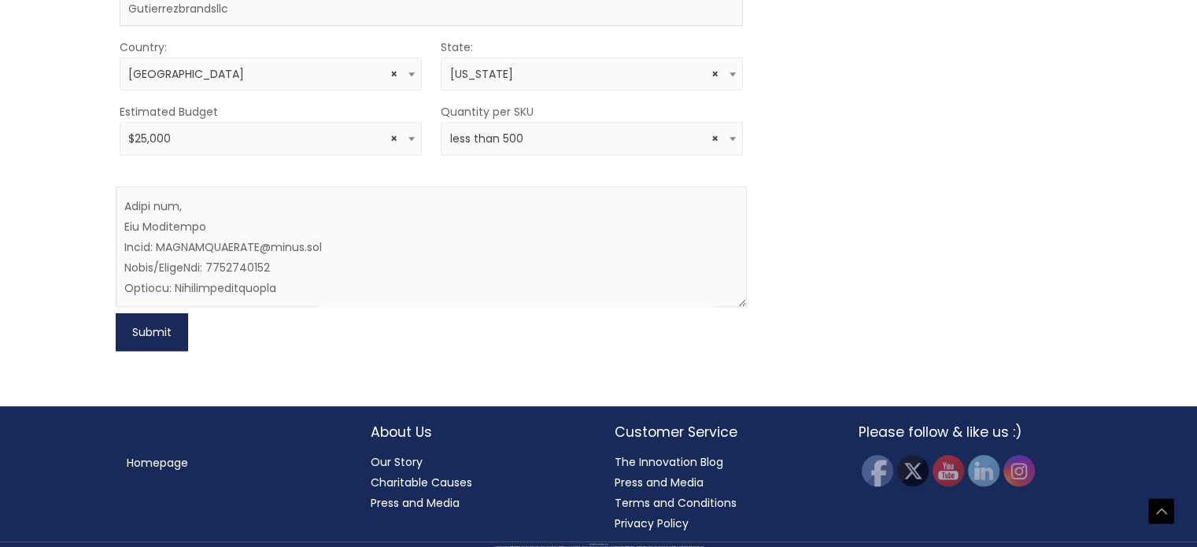
click at [138, 329] on button "Submit" at bounding box center [152, 332] width 72 height 38
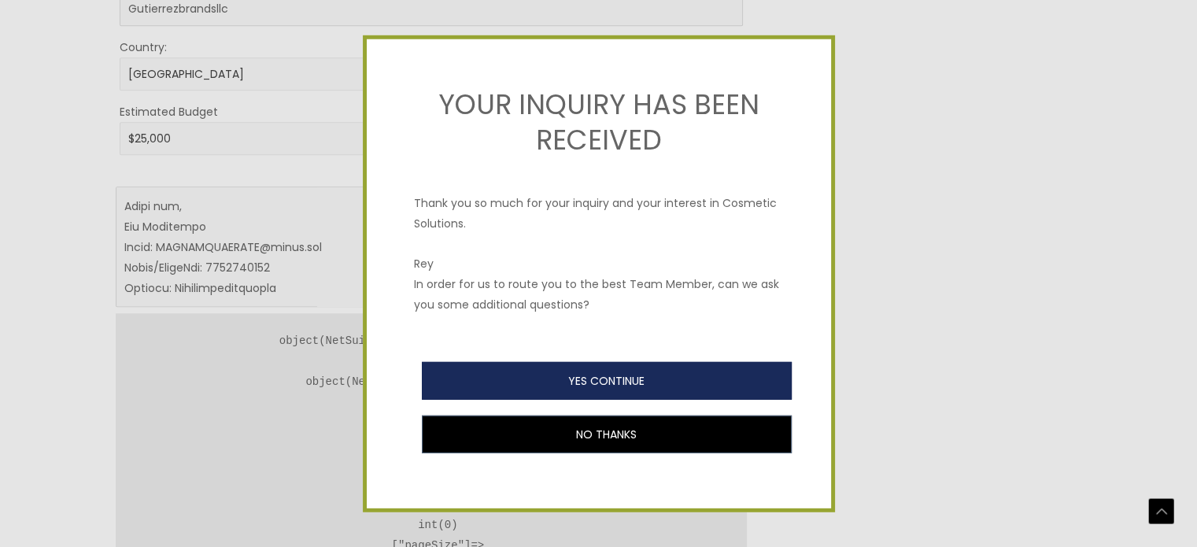
click at [646, 378] on button "YES CONTINUE" at bounding box center [607, 381] width 370 height 38
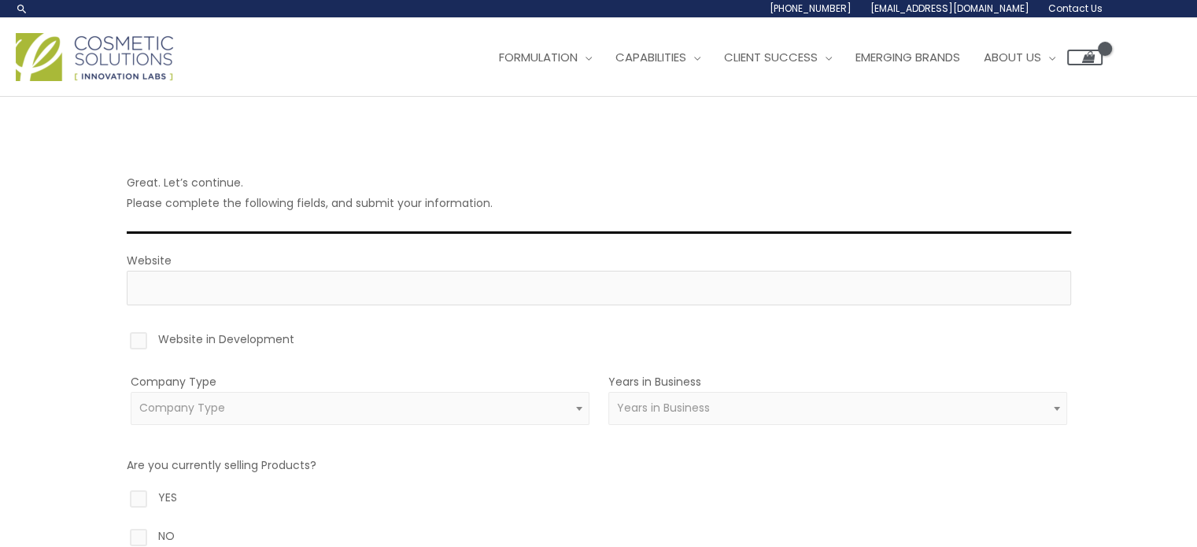
click at [175, 342] on label "Website in Development" at bounding box center [599, 342] width 945 height 27
click at [121, 339] on input "Website in Development" at bounding box center [116, 334] width 10 height 10
checkbox input "true"
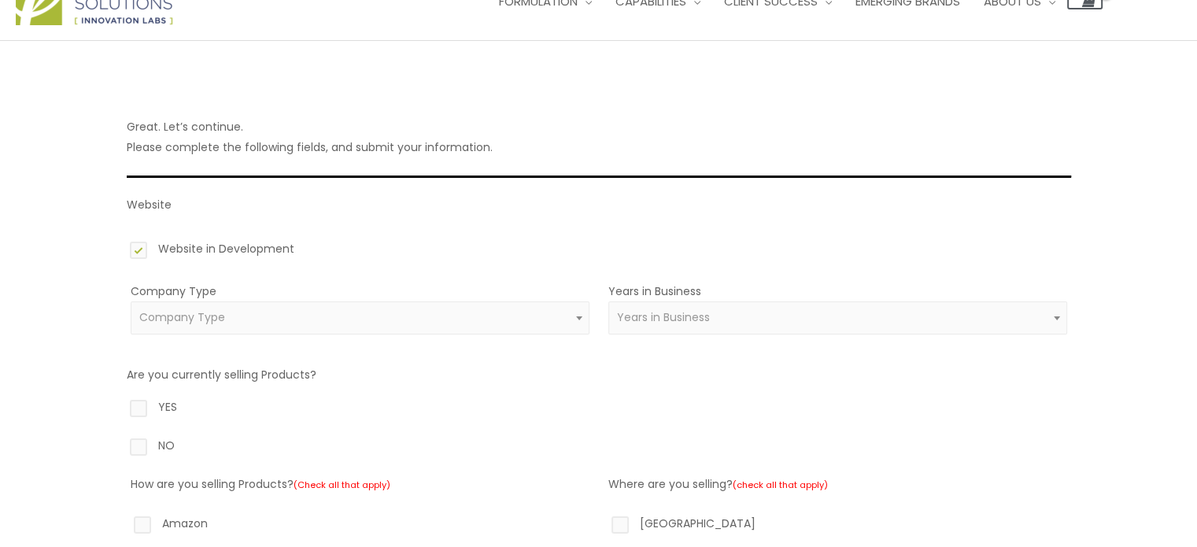
scroll to position [79, 0]
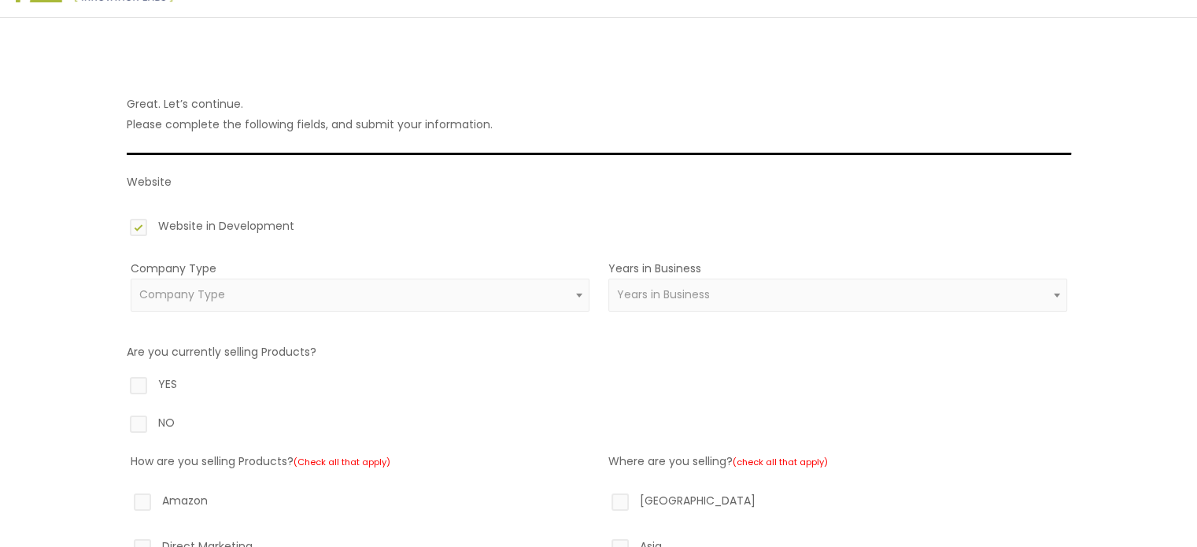
drag, startPoint x: 272, startPoint y: 261, endPoint x: 272, endPoint y: 279, distance: 18.1
click at [272, 270] on div "Company Type Amazon Reseller Brand (Established) Brand (Startup) Celebrity/Soci…" at bounding box center [360, 294] width 459 height 72
click at [271, 287] on span "Company Type" at bounding box center [359, 294] width 441 height 15
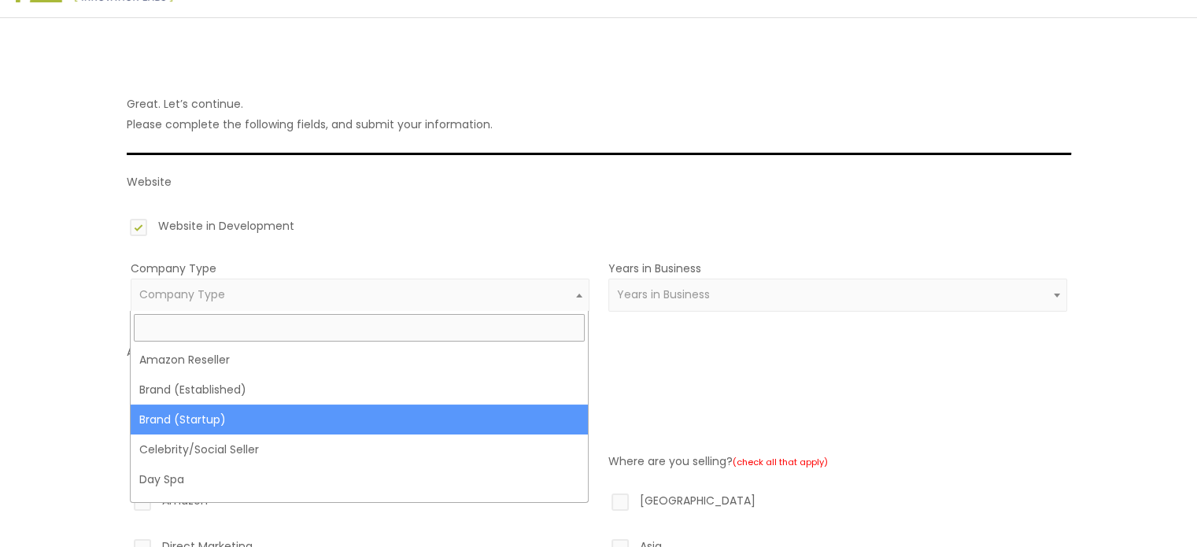
select select "39"
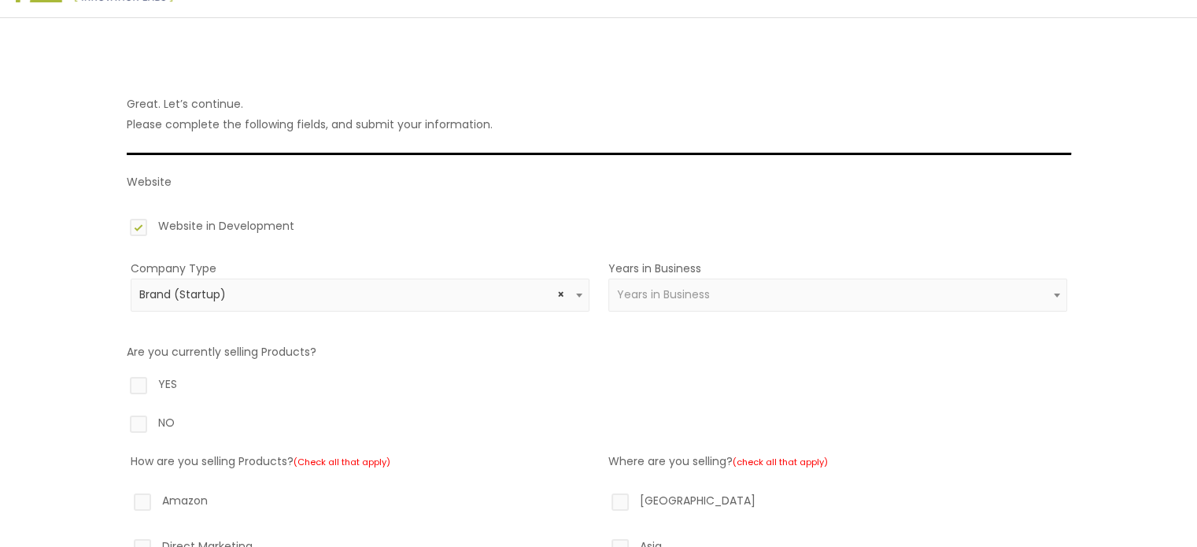
click at [734, 297] on span "Years in Business" at bounding box center [837, 294] width 441 height 15
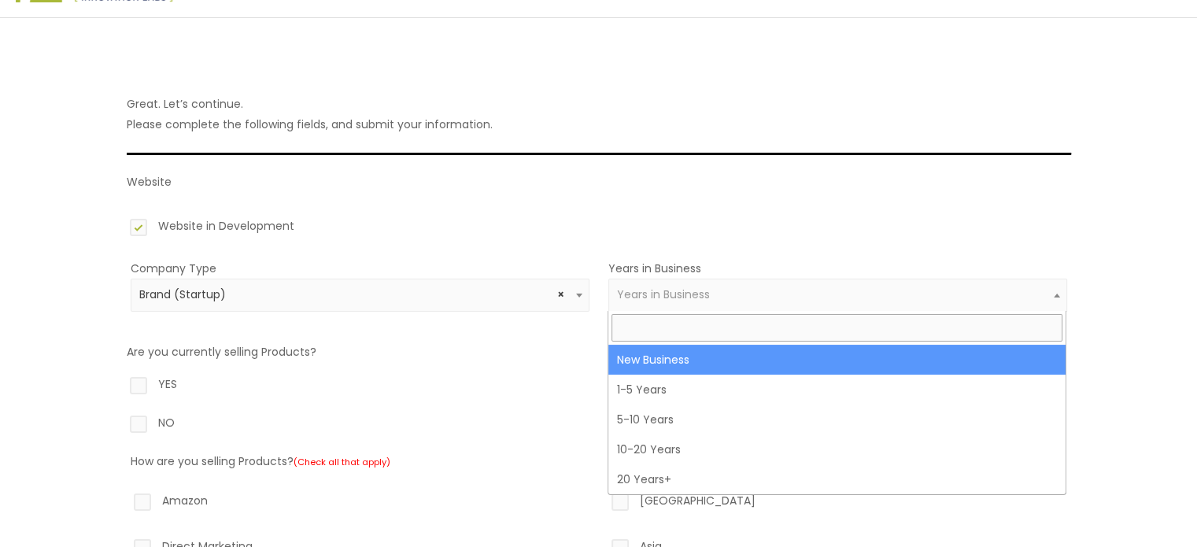
select select "1"
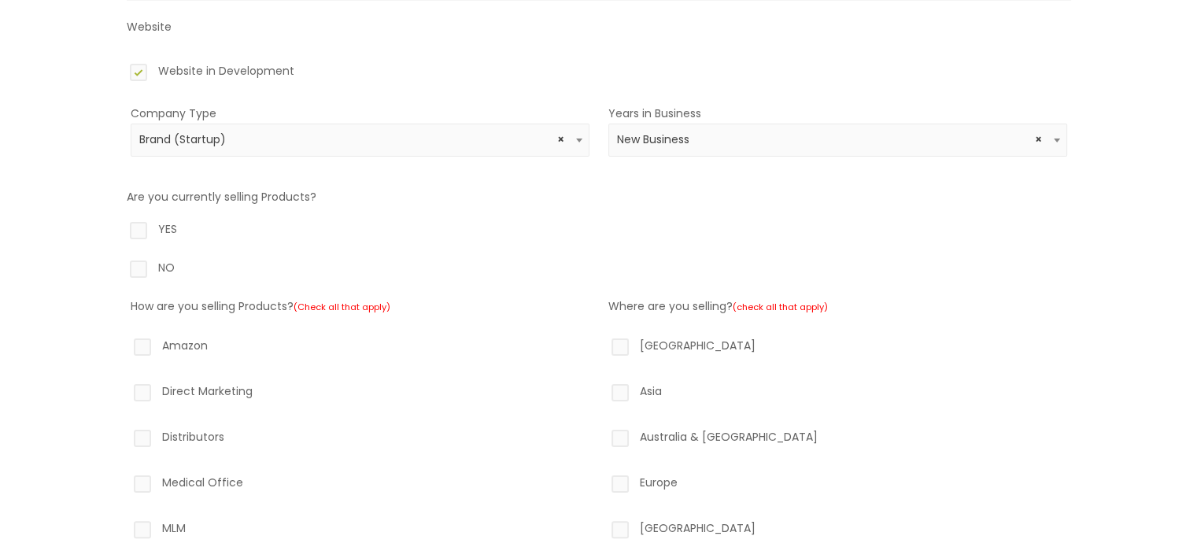
scroll to position [236, 0]
click at [150, 263] on label "NO" at bounding box center [599, 268] width 945 height 27
click at [121, 263] on input "NO" at bounding box center [116, 260] width 10 height 10
radio input "true"
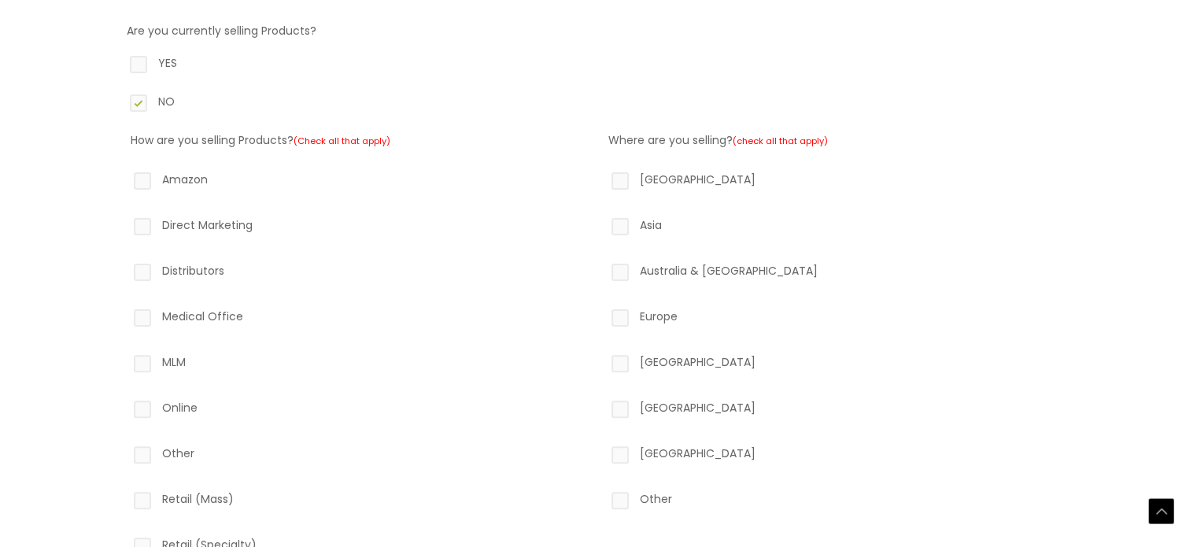
scroll to position [472, 0]
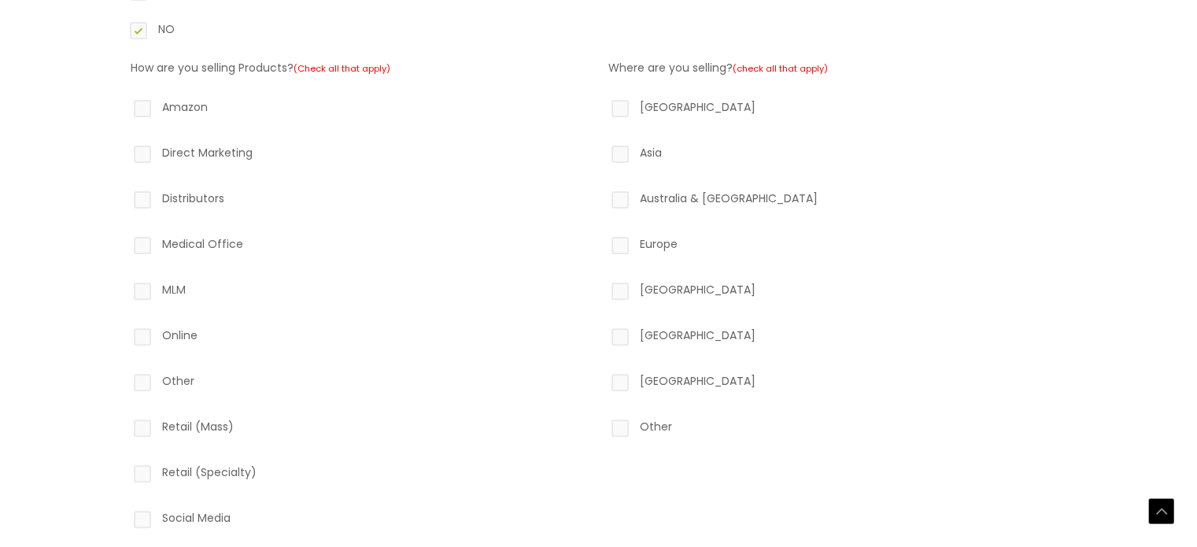
click at [658, 426] on label "Other" at bounding box center [837, 429] width 459 height 27
click at [603, 426] on input "Other" at bounding box center [598, 421] width 10 height 10
checkbox input "true"
drag, startPoint x: 173, startPoint y: 92, endPoint x: 174, endPoint y: 105, distance: 13.4
click at [174, 96] on div "How are you selling Products? (Check all that apply) Amazon Direct Marketing Di…" at bounding box center [360, 318] width 459 height 523
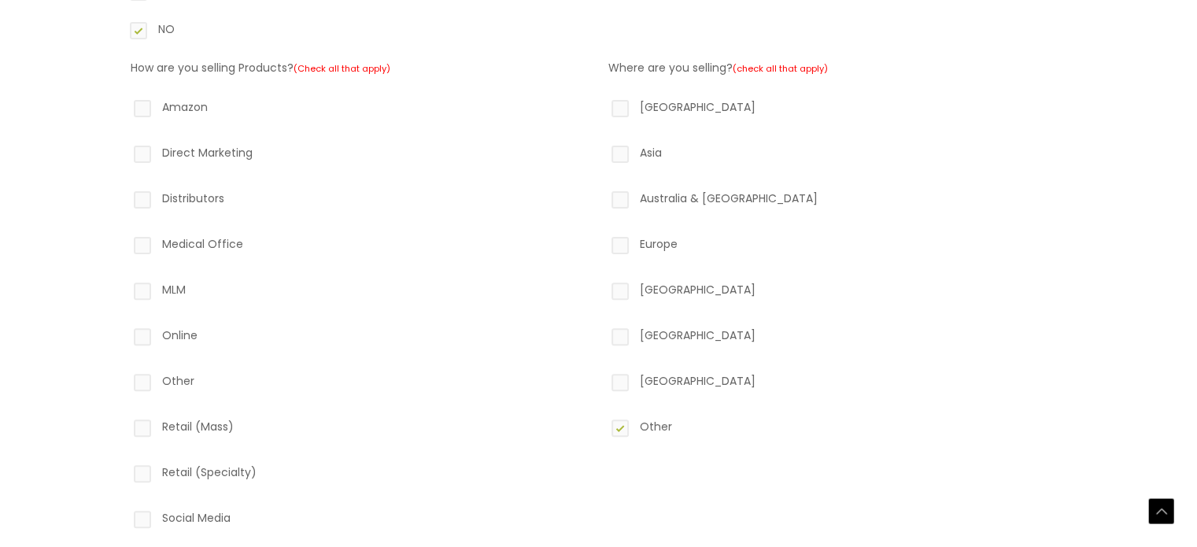
click at [174, 106] on label "Amazon" at bounding box center [360, 110] width 459 height 27
click at [125, 106] on input "Amazon" at bounding box center [120, 102] width 10 height 10
checkbox input "true"
click at [191, 150] on label "Direct Marketing" at bounding box center [360, 155] width 459 height 27
click at [125, 150] on input "Direct Marketing" at bounding box center [120, 147] width 10 height 10
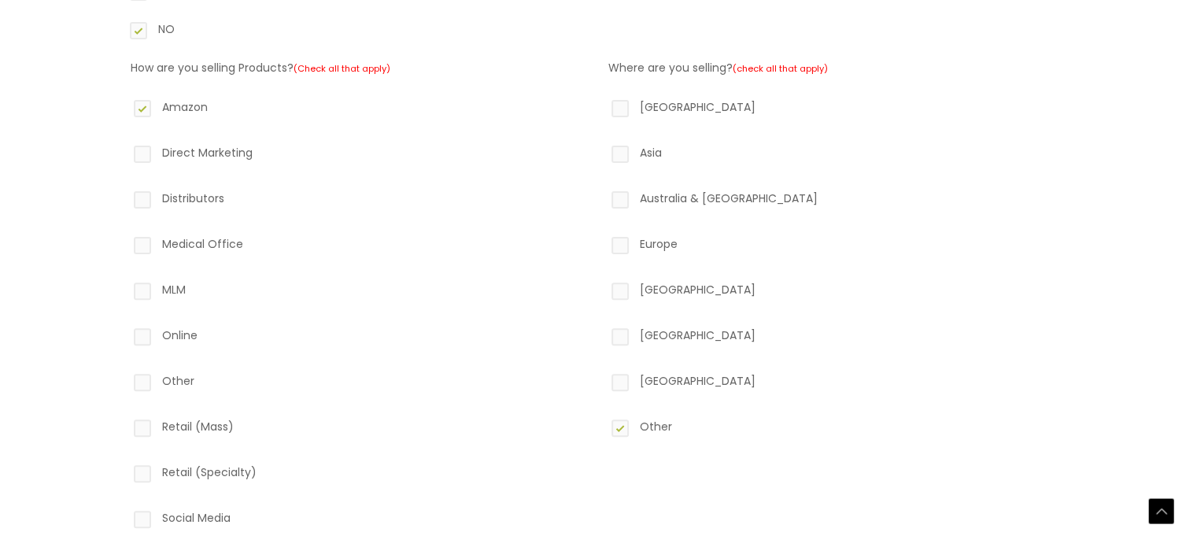
checkbox input "true"
click at [194, 191] on label "Distributors" at bounding box center [360, 201] width 459 height 27
click at [125, 191] on input "Distributors" at bounding box center [120, 193] width 10 height 10
checkbox input "true"
click at [206, 244] on label "Medical Office" at bounding box center [360, 247] width 459 height 27
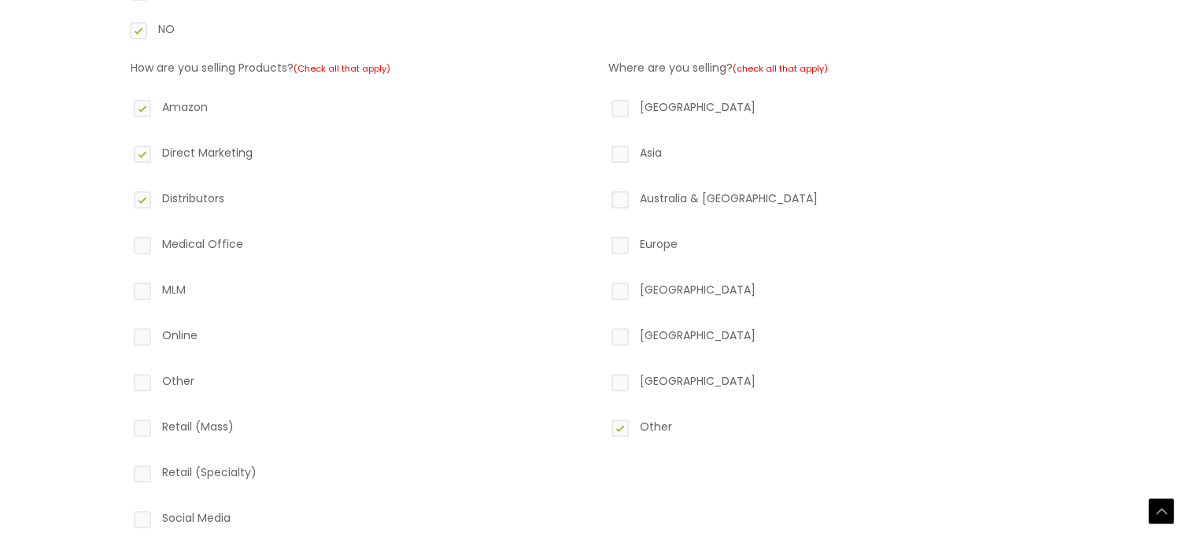
click at [125, 244] on input "Medical Office" at bounding box center [120, 239] width 10 height 10
checkbox input "true"
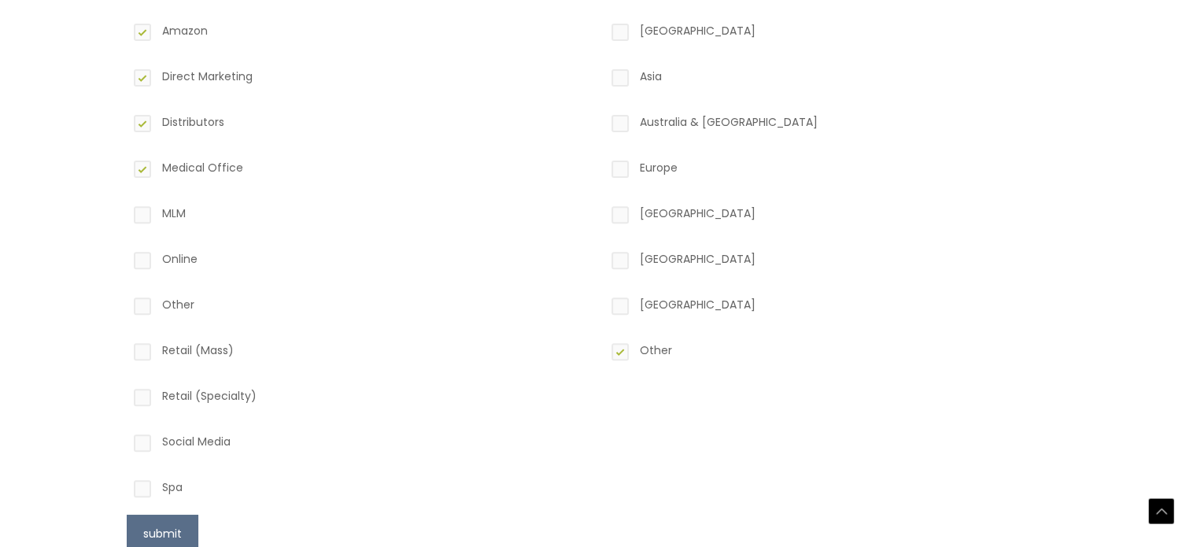
scroll to position [551, 0]
click at [183, 265] on label "Online" at bounding box center [360, 259] width 459 height 27
click at [125, 257] on input "Online" at bounding box center [120, 251] width 10 height 10
checkbox input "true"
click at [193, 341] on label "Retail (Mass)" at bounding box center [360, 351] width 459 height 27
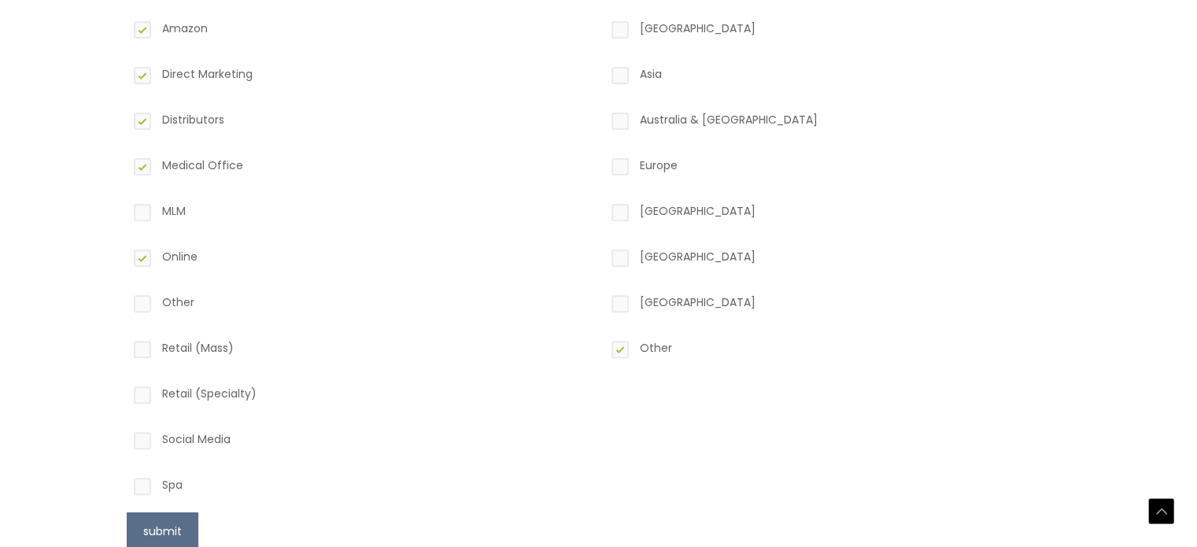
click at [125, 341] on input "Retail (Mass)" at bounding box center [120, 343] width 10 height 10
checkbox input "true"
click at [227, 395] on label "Retail (Specialty)" at bounding box center [360, 396] width 459 height 27
click at [125, 394] on input "Retail (Specialty)" at bounding box center [120, 388] width 10 height 10
checkbox input "true"
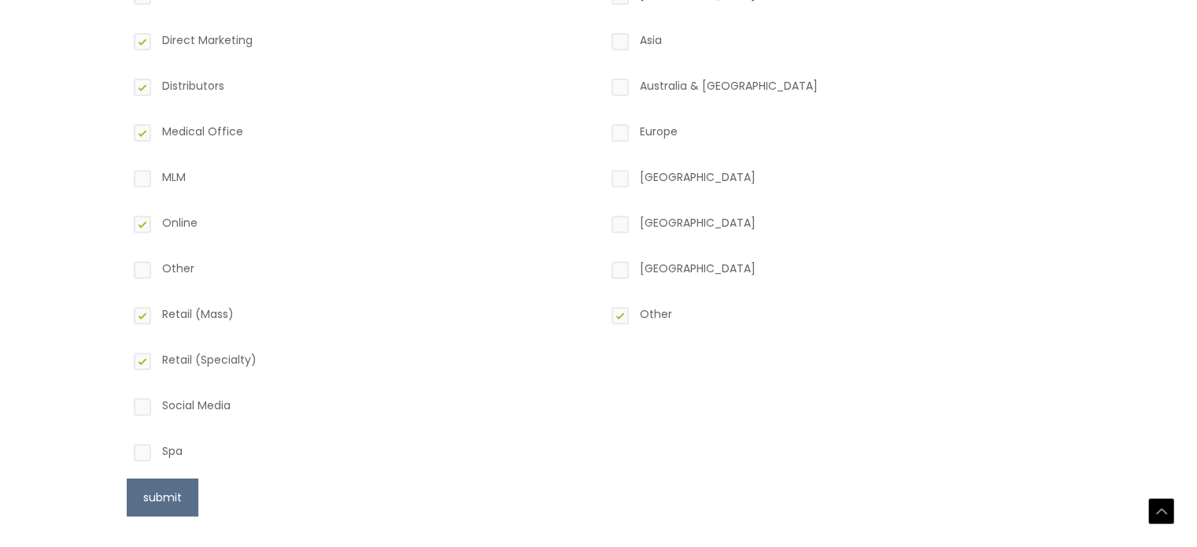
scroll to position [630, 0]
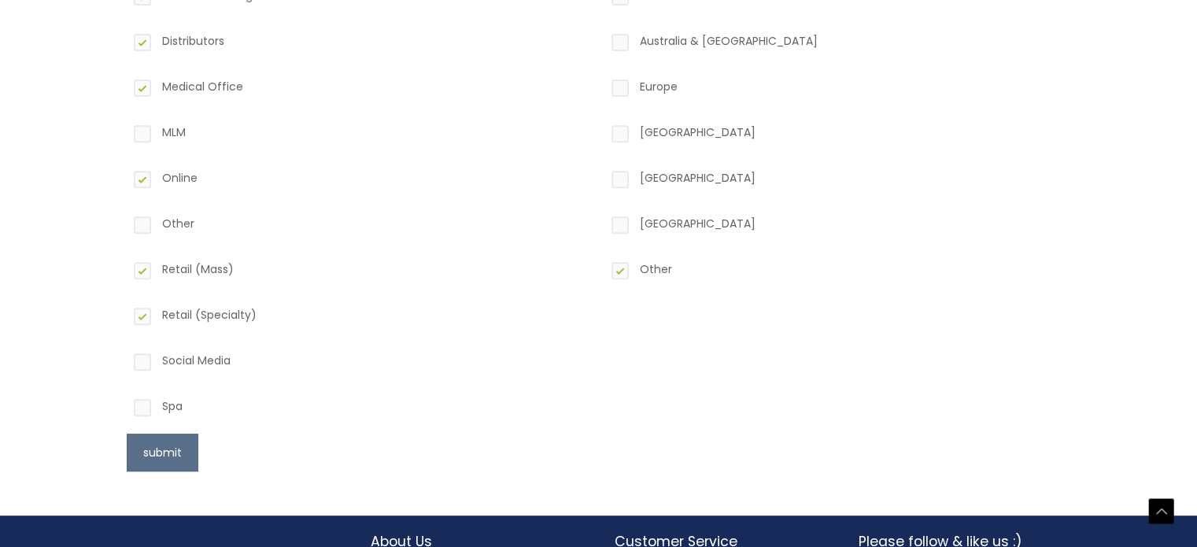
click at [224, 358] on label "Social Media" at bounding box center [360, 363] width 459 height 27
click at [125, 358] on input "Social Media" at bounding box center [120, 355] width 10 height 10
checkbox input "true"
click at [157, 410] on label "Spa" at bounding box center [360, 409] width 459 height 27
click at [125, 406] on input "Spa" at bounding box center [120, 401] width 10 height 10
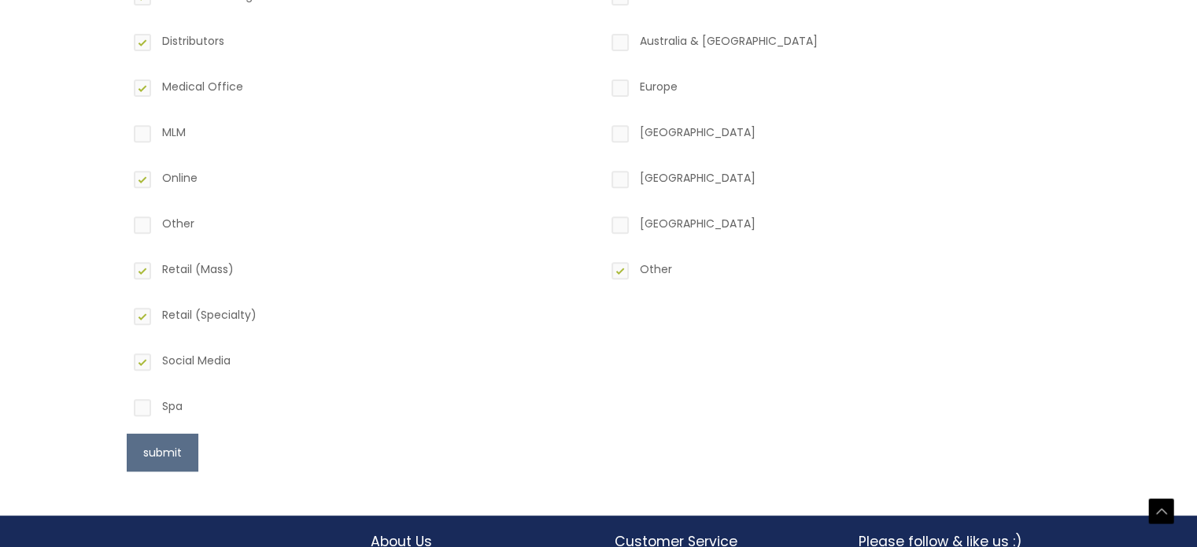
checkbox input "true"
click at [172, 440] on button "submit" at bounding box center [163, 453] width 72 height 38
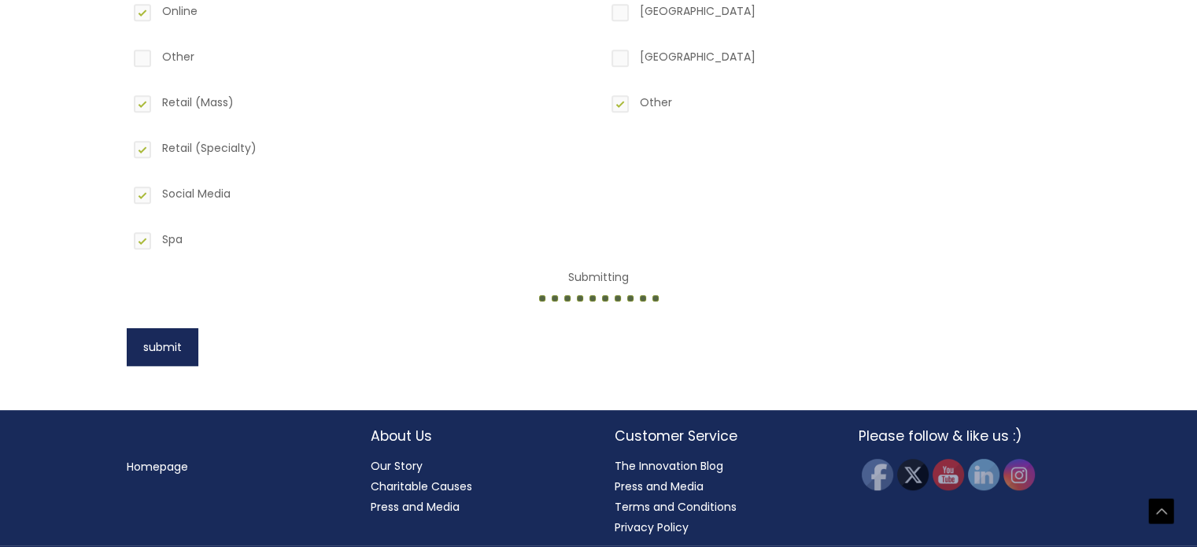
scroll to position [801, 0]
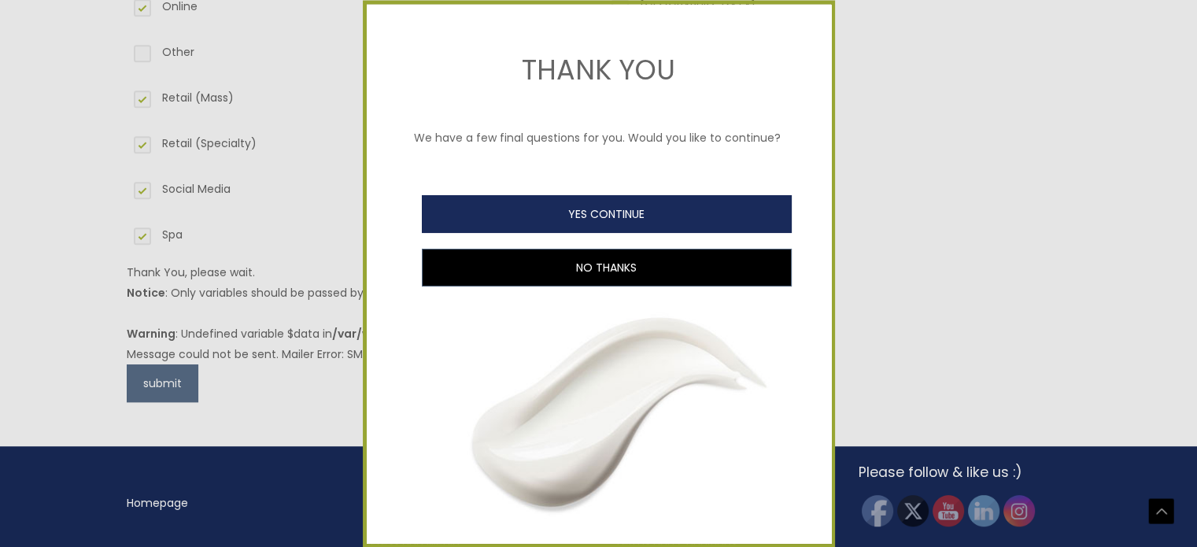
click at [534, 233] on button "YES CONTINUE" at bounding box center [607, 214] width 370 height 38
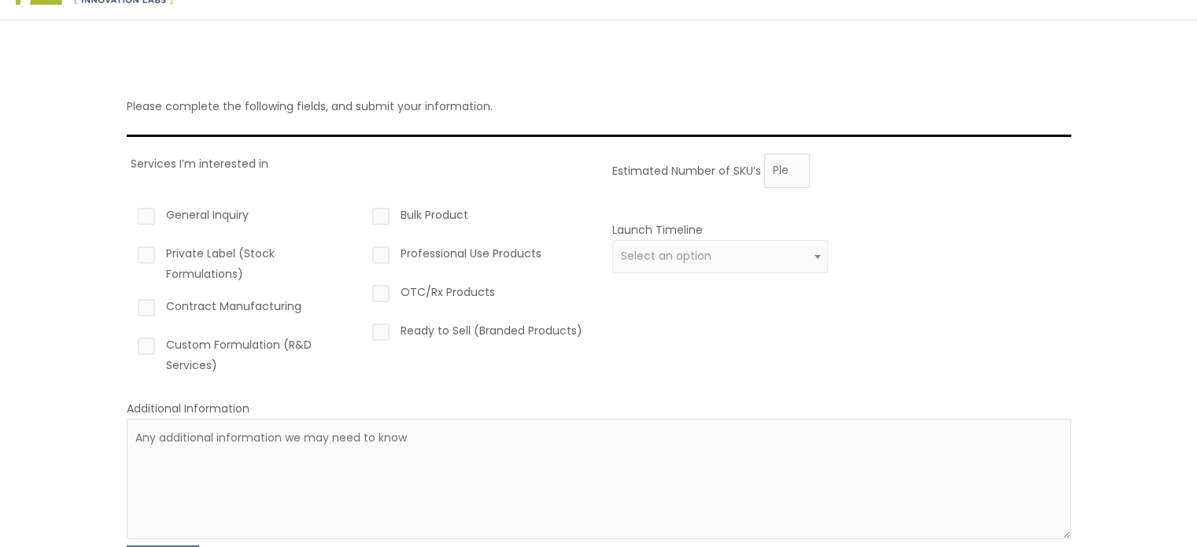
scroll to position [79, 0]
click at [790, 167] on input "0" at bounding box center [787, 168] width 46 height 35
click at [793, 171] on input "0" at bounding box center [787, 168] width 46 height 35
click at [794, 158] on input "0" at bounding box center [787, 168] width 46 height 35
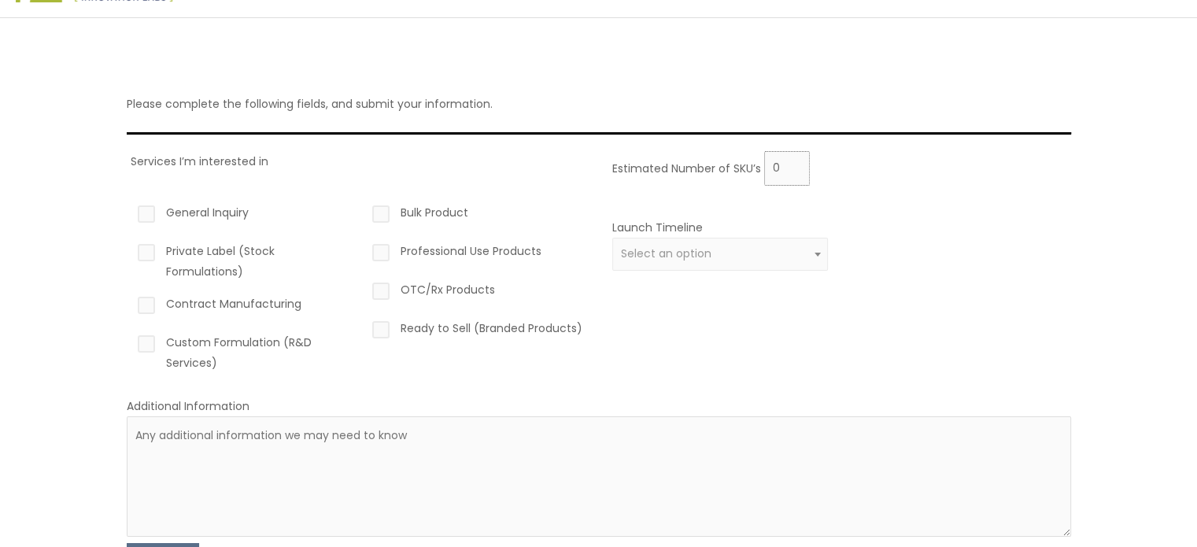
click at [794, 158] on input "0" at bounding box center [787, 168] width 46 height 35
click at [790, 162] on input "1" at bounding box center [787, 168] width 46 height 35
type input "1"
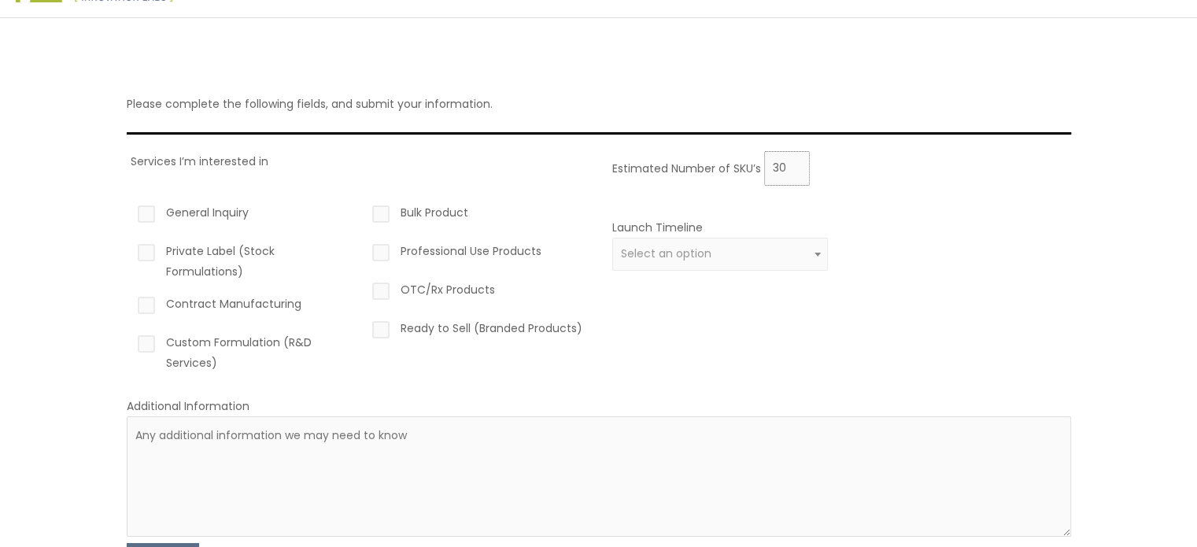
type input "30"
click at [272, 166] on div "Services I’m interested in General Inquiry Private Label (Stock Formulations) C…" at bounding box center [360, 268] width 459 height 234
click at [236, 214] on label "General Inquiry" at bounding box center [243, 215] width 216 height 27
click at [129, 213] on input "General Inquiry" at bounding box center [124, 207] width 10 height 10
checkbox input "true"
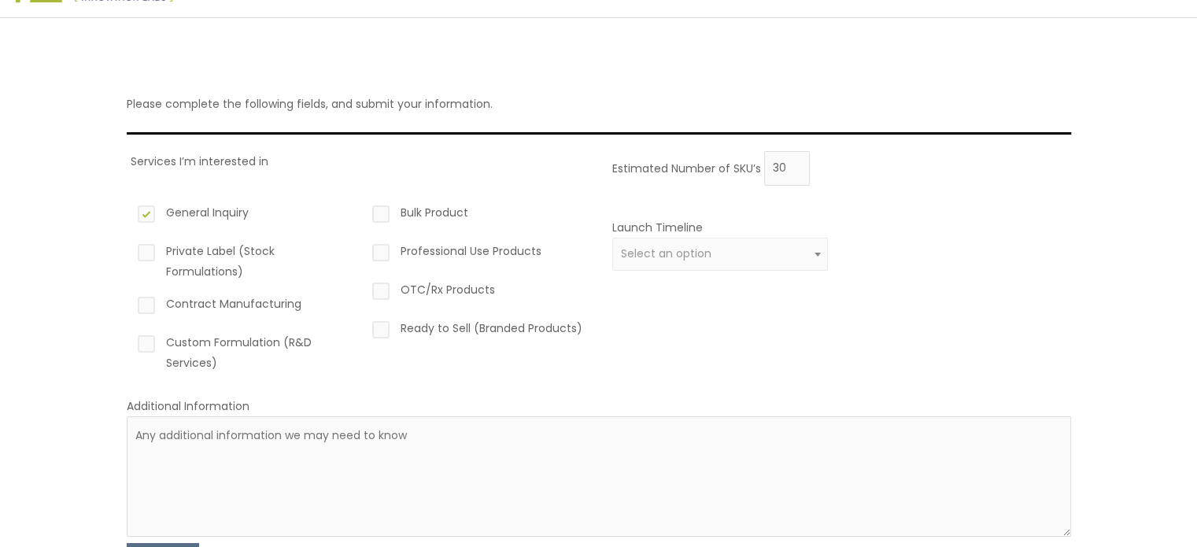
click at [242, 249] on label "Private Label (Stock Formulations)" at bounding box center [243, 261] width 216 height 41
click at [129, 249] on input "Private Label (Stock Formulations)" at bounding box center [124, 246] width 10 height 10
checkbox input "true"
click at [453, 216] on label "Bulk Product" at bounding box center [477, 215] width 216 height 27
click at [364, 213] on input "Bulk Product" at bounding box center [358, 207] width 10 height 10
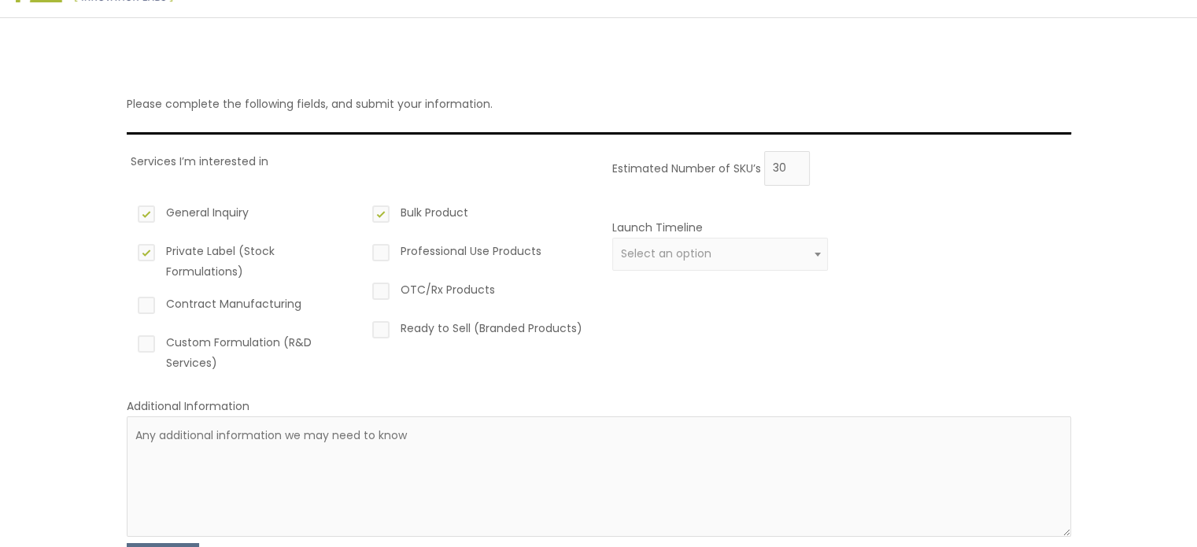
click at [453, 216] on label "Bulk Product" at bounding box center [477, 215] width 216 height 27
click at [364, 213] on input "Bulk Product" at bounding box center [358, 207] width 10 height 10
checkbox input "false"
click at [459, 290] on label "OTC/Rx Products" at bounding box center [477, 292] width 216 height 27
click at [364, 290] on input "OTC/Rx Products" at bounding box center [358, 284] width 10 height 10
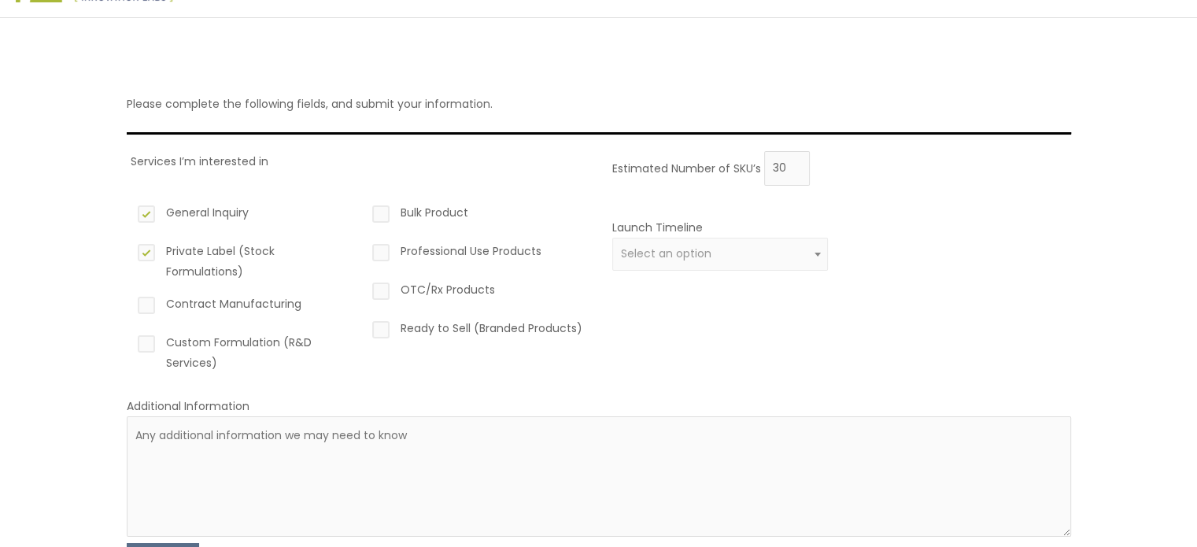
checkbox input "true"
click at [464, 324] on label "Ready to Sell (Branded Products)" at bounding box center [477, 331] width 216 height 27
click at [364, 324] on input "Ready to Sell (Branded Products)" at bounding box center [358, 323] width 10 height 10
checkbox input "true"
click at [660, 243] on span "Select an option" at bounding box center [720, 254] width 216 height 33
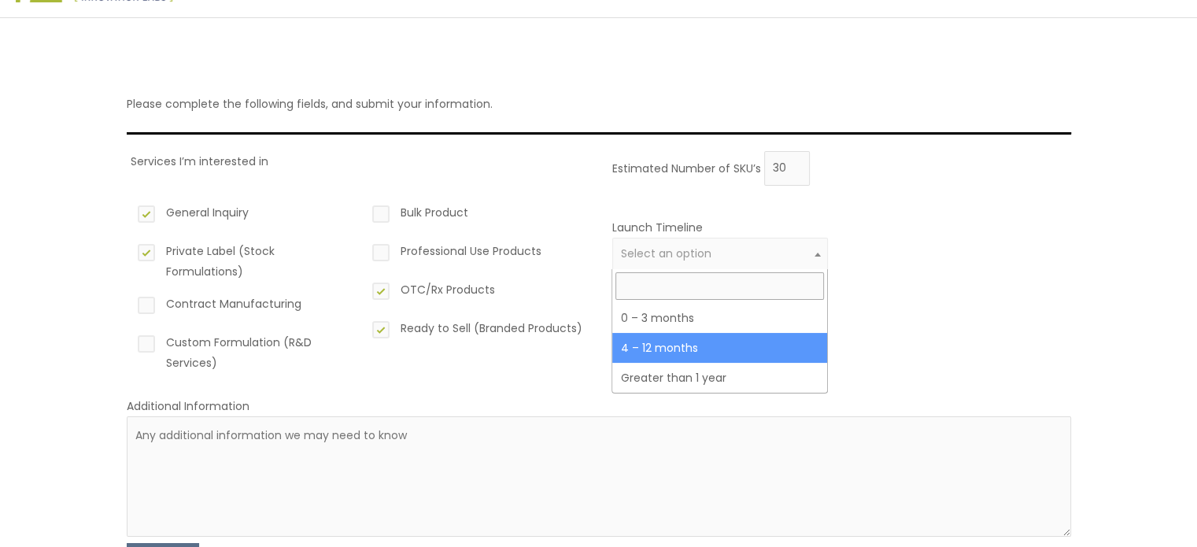
select select "3"
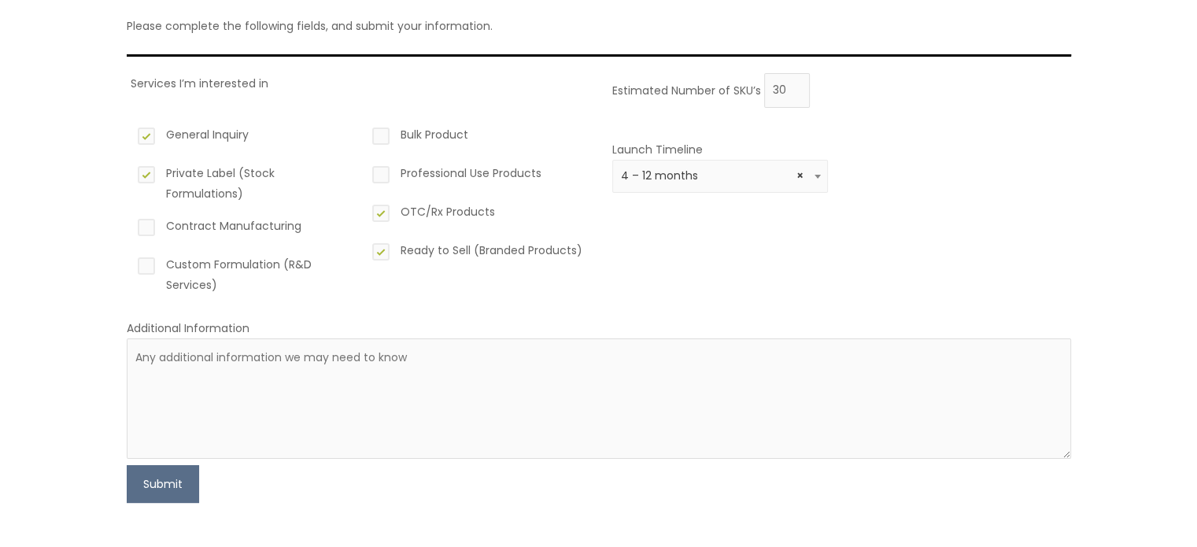
scroll to position [157, 0]
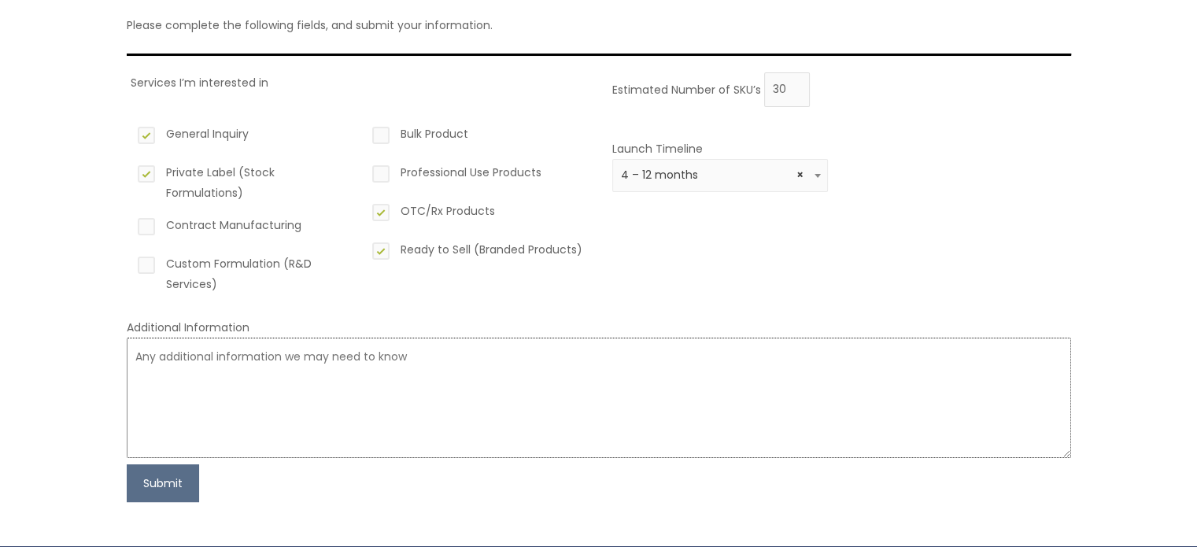
click at [344, 365] on textarea at bounding box center [599, 398] width 945 height 120
paste textarea "We’re launching a private-label skincare brand for Amazon US, TikTok commerce, …"
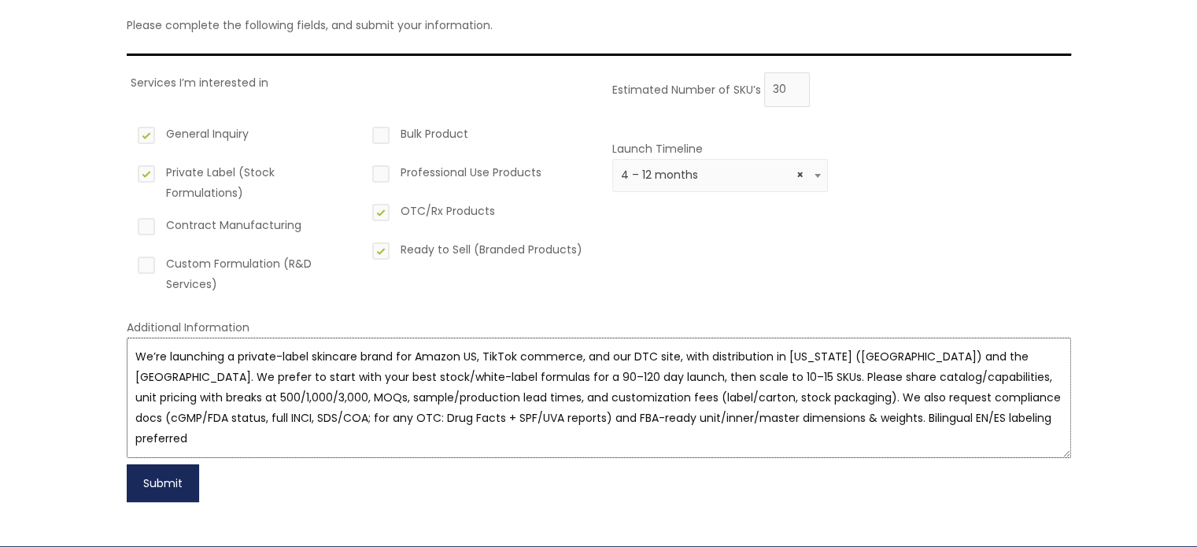
type textarea "We’re launching a private-label skincare brand for Amazon US, TikTok commerce, …"
click at [186, 485] on button "Submit" at bounding box center [163, 483] width 72 height 38
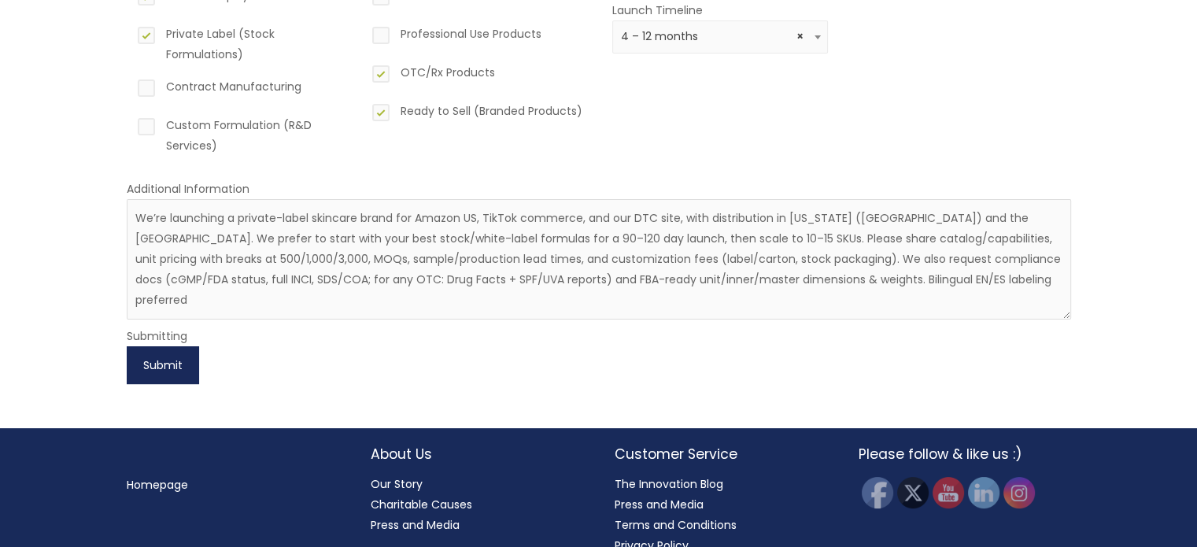
scroll to position [320, 0]
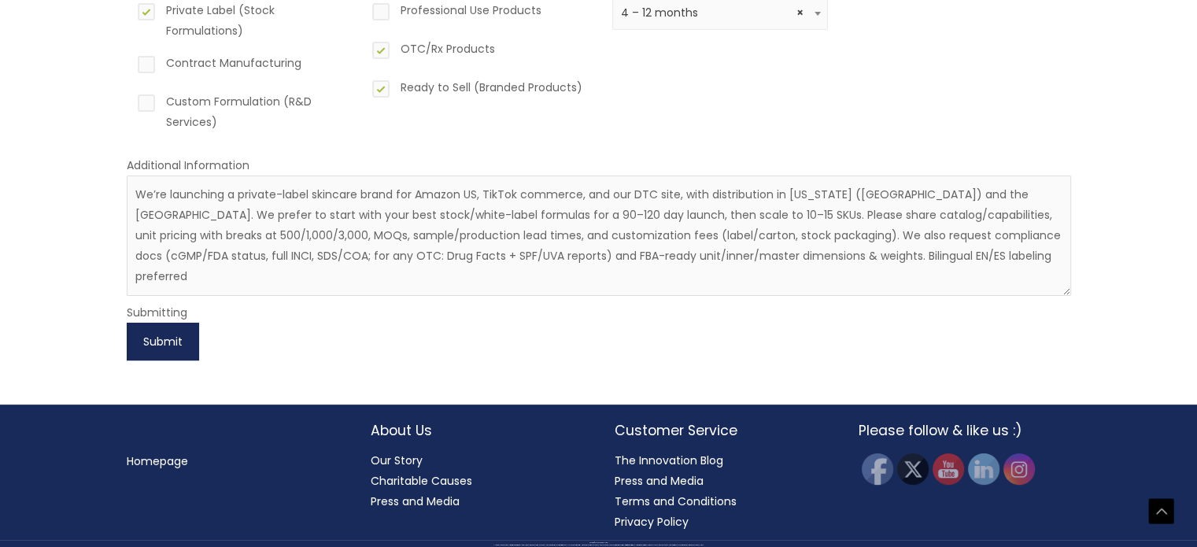
click at [168, 337] on button "Submit" at bounding box center [163, 342] width 72 height 38
click at [184, 345] on button "Submit" at bounding box center [163, 342] width 72 height 38
